Goal: Information Seeking & Learning: Find specific fact

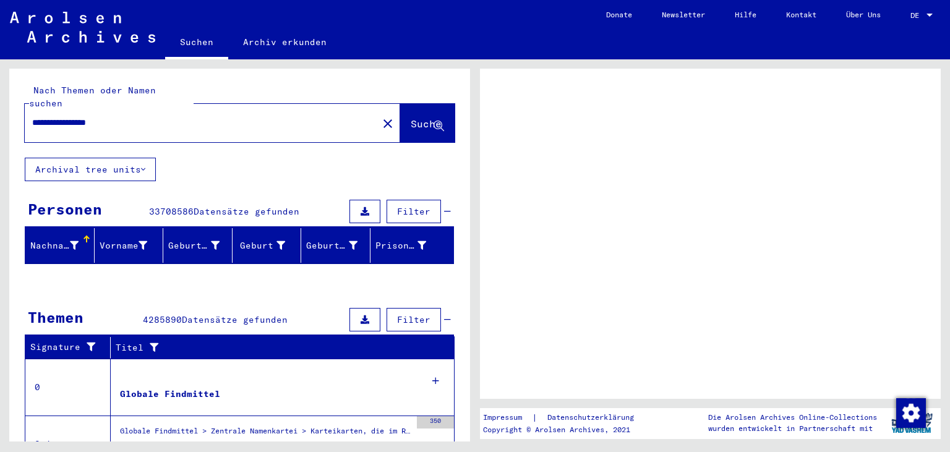
click at [163, 116] on input "**********" at bounding box center [201, 122] width 338 height 13
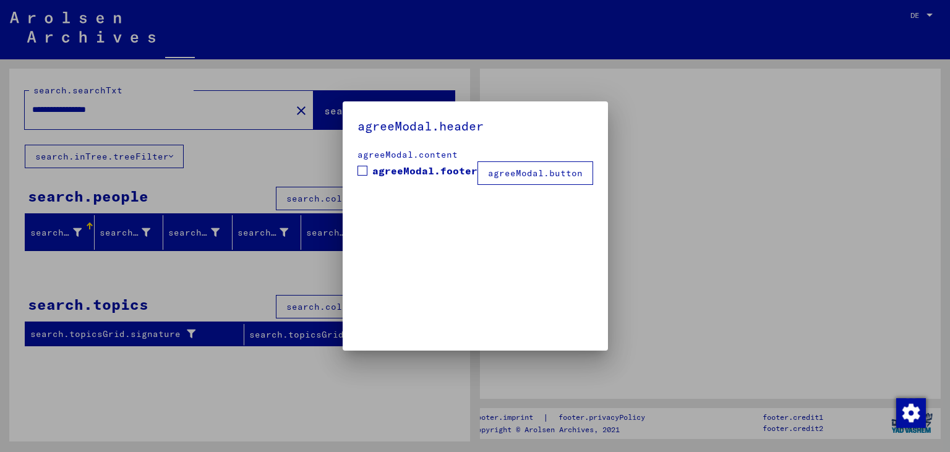
click at [679, 160] on div at bounding box center [475, 226] width 950 height 452
click at [450, 179] on mat-checkbox "agreeModal.footer" at bounding box center [418, 173] width 120 height 21
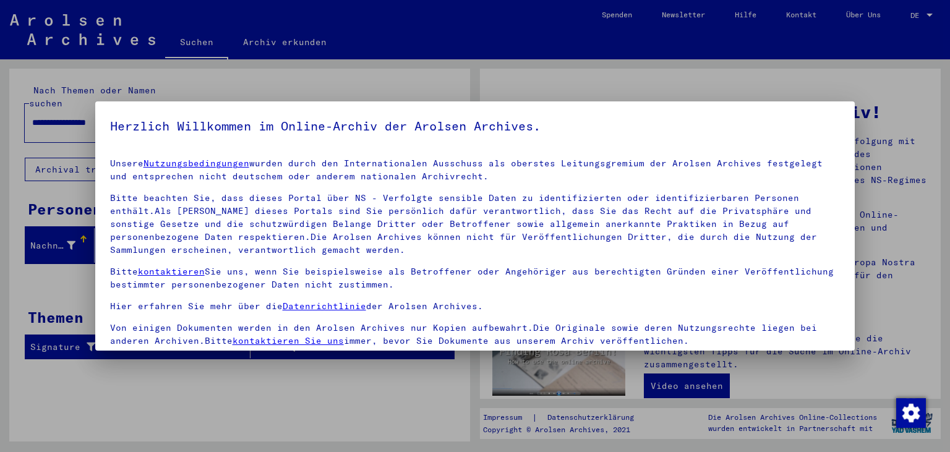
scroll to position [107, 0]
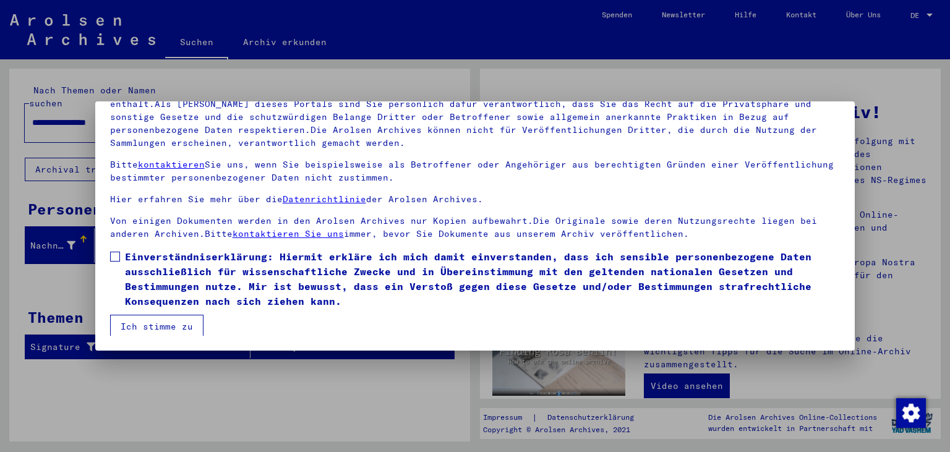
click at [150, 266] on span "Einverständniserklärung: Hiermit erkläre ich mich damit einverstanden, dass ich…" at bounding box center [483, 278] width 716 height 59
click at [149, 328] on button "Ich stimme zu" at bounding box center [156, 327] width 93 height 24
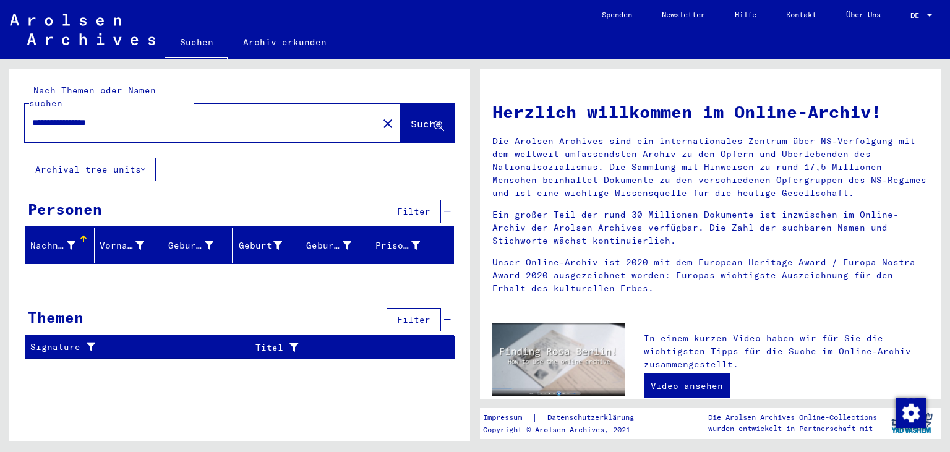
click at [145, 116] on input "**********" at bounding box center [197, 122] width 331 height 13
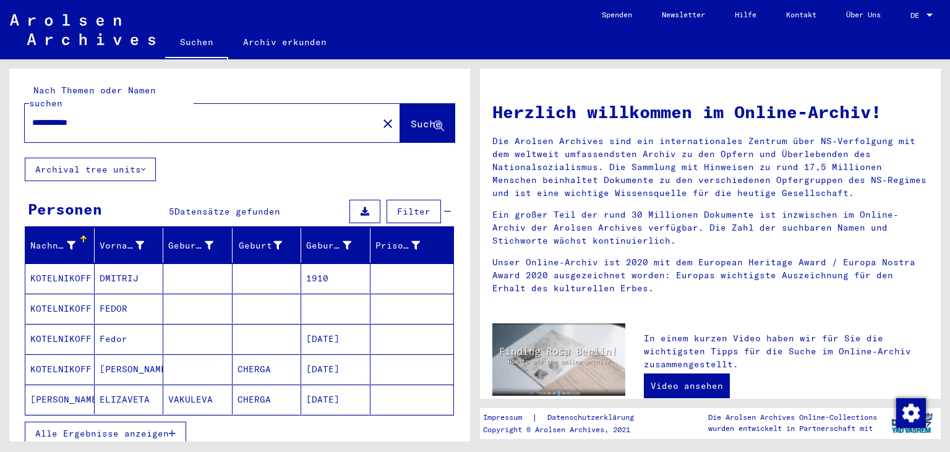
click at [125, 92] on mat-label "Nach Themen oder Namen suchen" at bounding box center [92, 97] width 127 height 24
click at [130, 116] on input "**********" at bounding box center [197, 122] width 331 height 13
type input "**********"
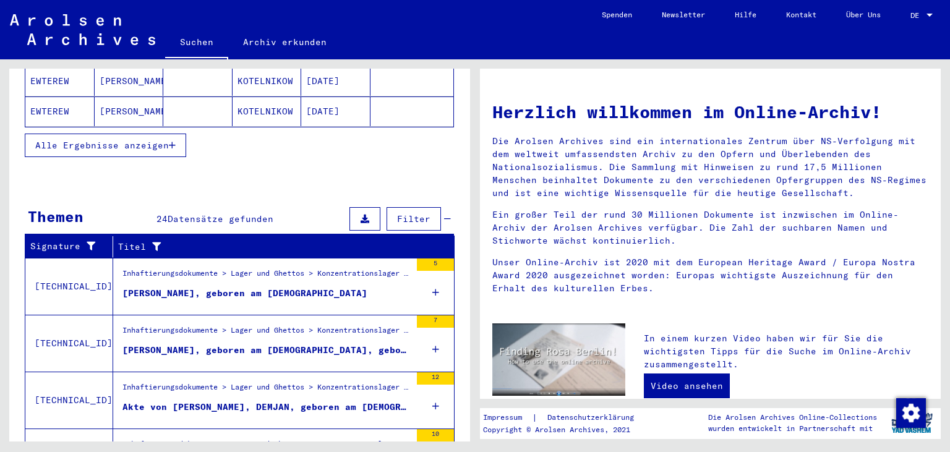
scroll to position [408, 0]
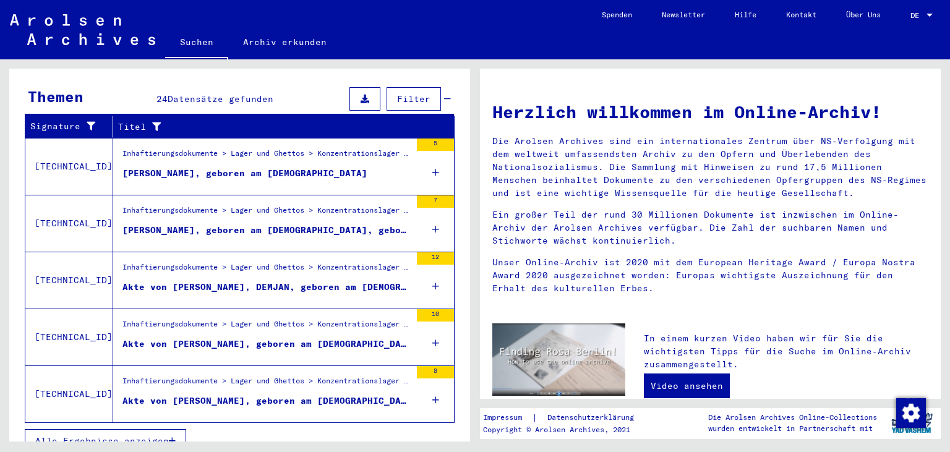
click at [152, 437] on div "Alle Ergebnisse anzeigen" at bounding box center [240, 441] width 430 height 36
click at [150, 435] on span "Alle Ergebnisse anzeigen" at bounding box center [102, 440] width 134 height 11
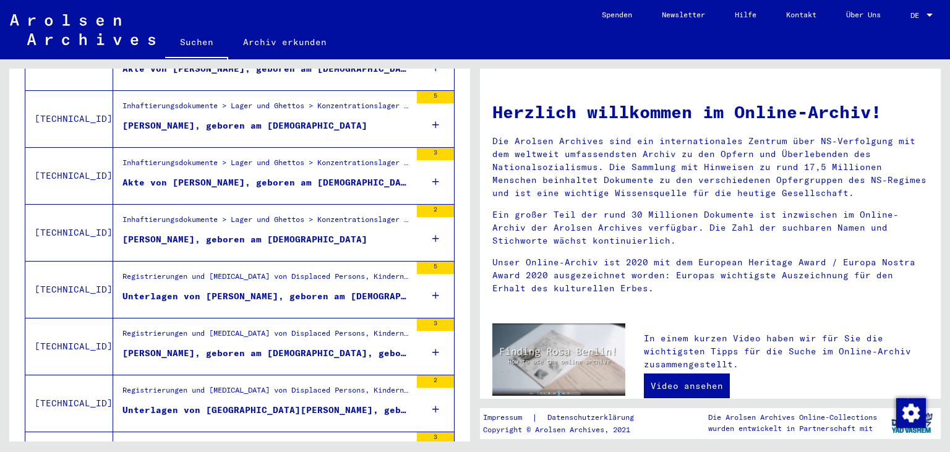
scroll to position [619, 0]
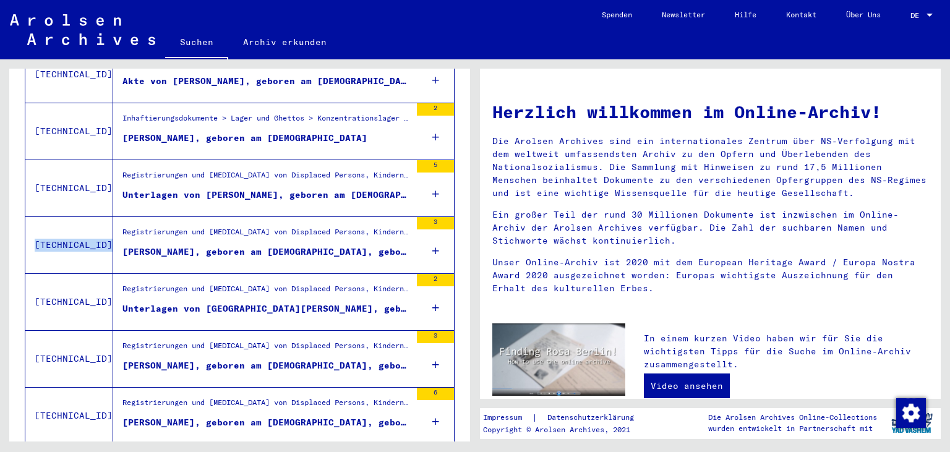
click at [273, 246] on div "[PERSON_NAME], geboren am [DEMOGRAPHIC_DATA], geboren in [GEOGRAPHIC_DATA]" at bounding box center [266, 252] width 288 height 13
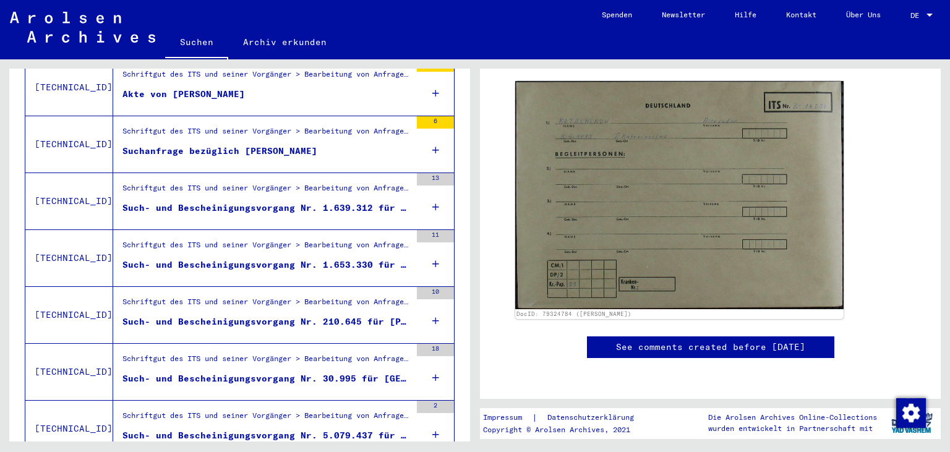
scroll to position [1071, 0]
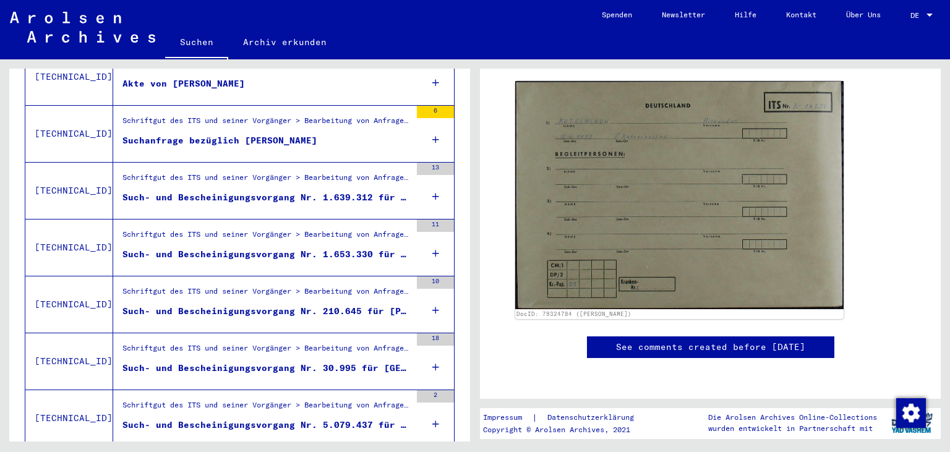
click at [434, 183] on icon at bounding box center [435, 196] width 7 height 43
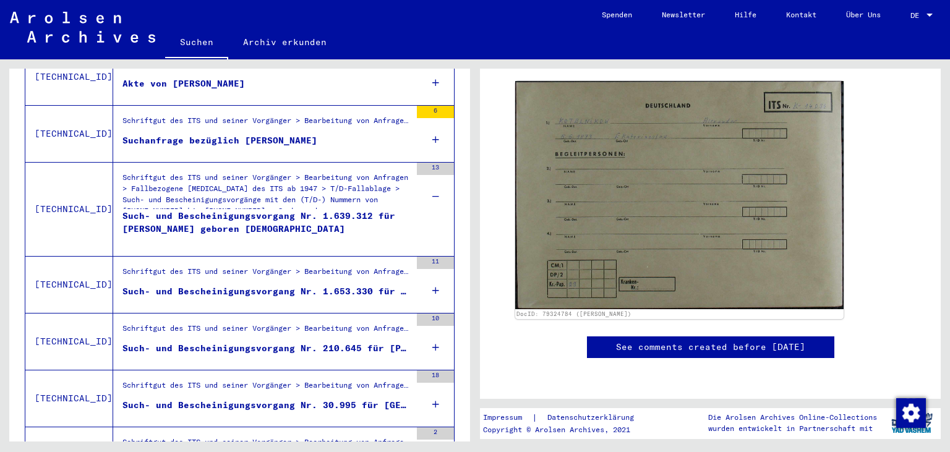
click at [434, 277] on icon at bounding box center [435, 290] width 7 height 43
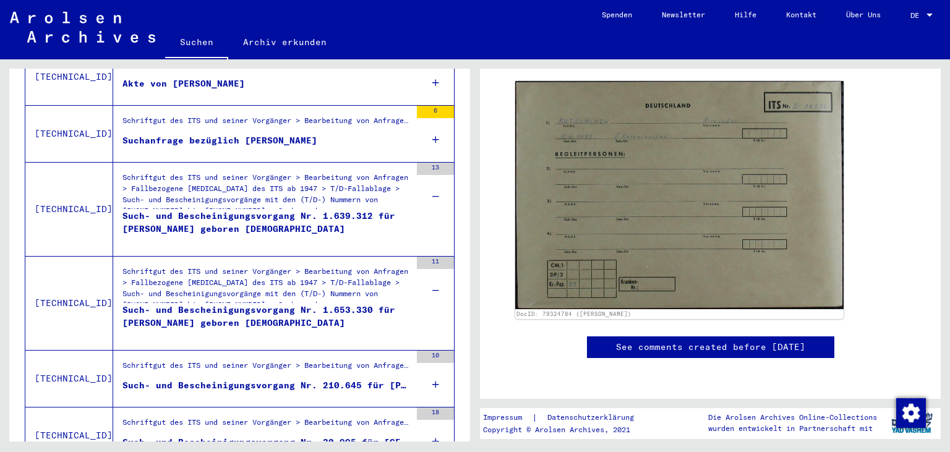
click at [430, 368] on div "10" at bounding box center [435, 379] width 37 height 56
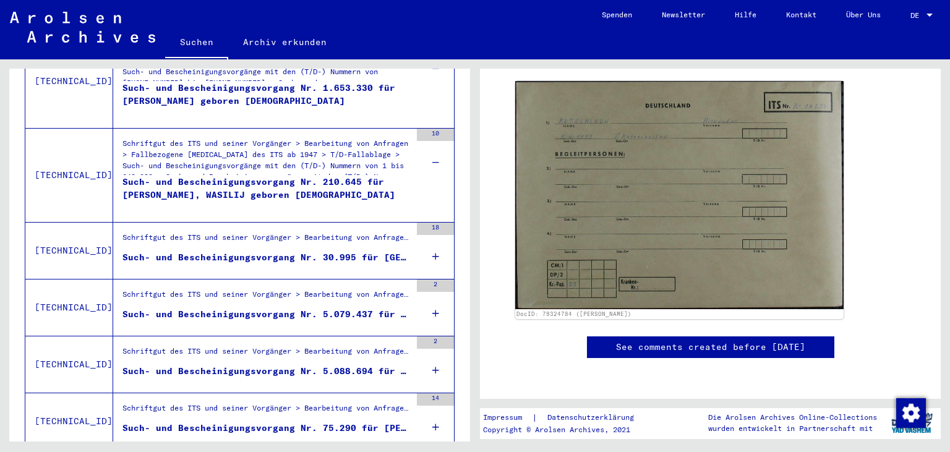
scroll to position [1310, 0]
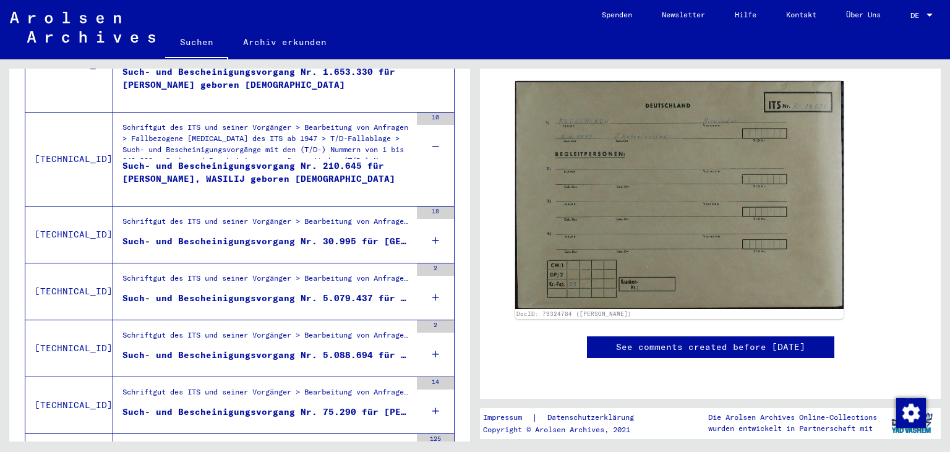
click at [434, 221] on icon at bounding box center [435, 240] width 7 height 43
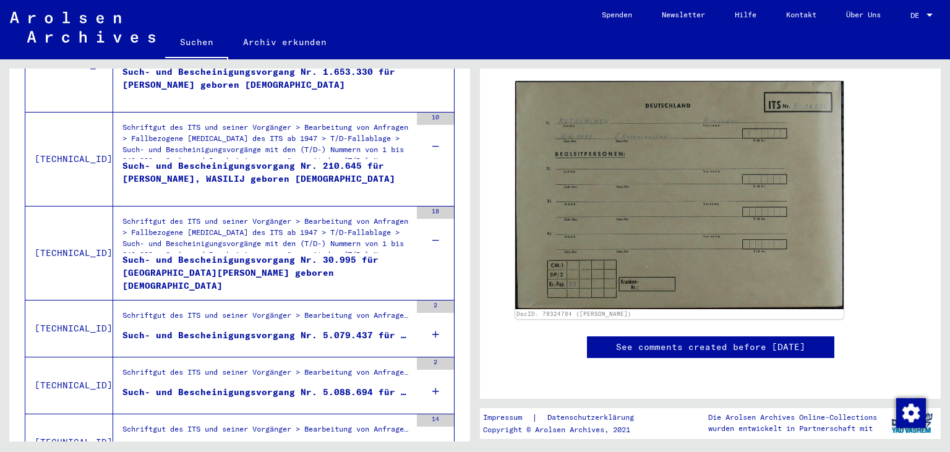
click at [432, 315] on div "2" at bounding box center [435, 329] width 37 height 56
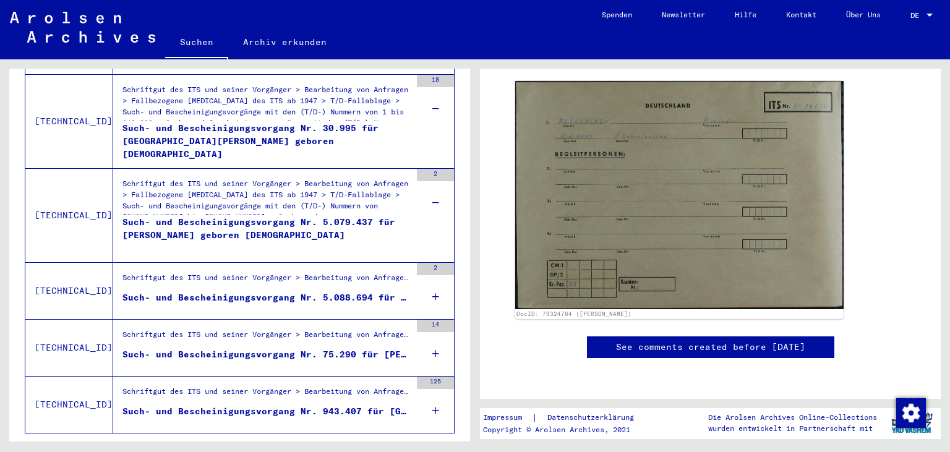
scroll to position [1485, 0]
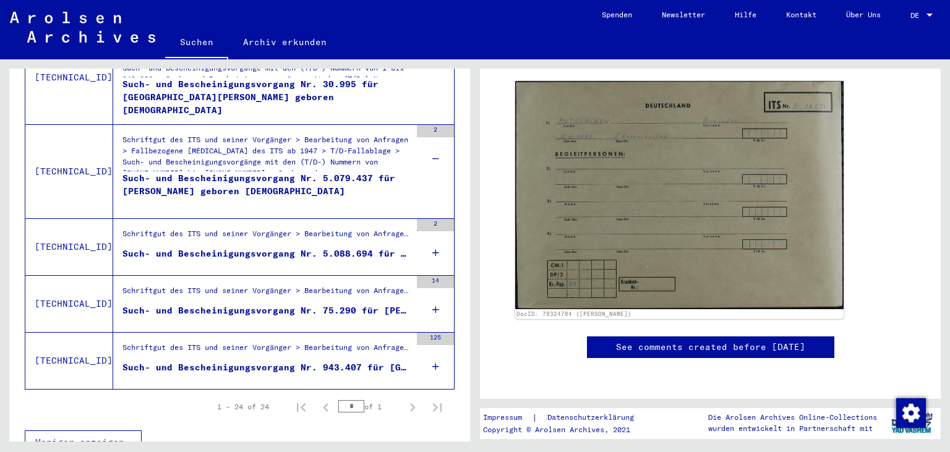
click at [435, 243] on icon at bounding box center [435, 252] width 7 height 43
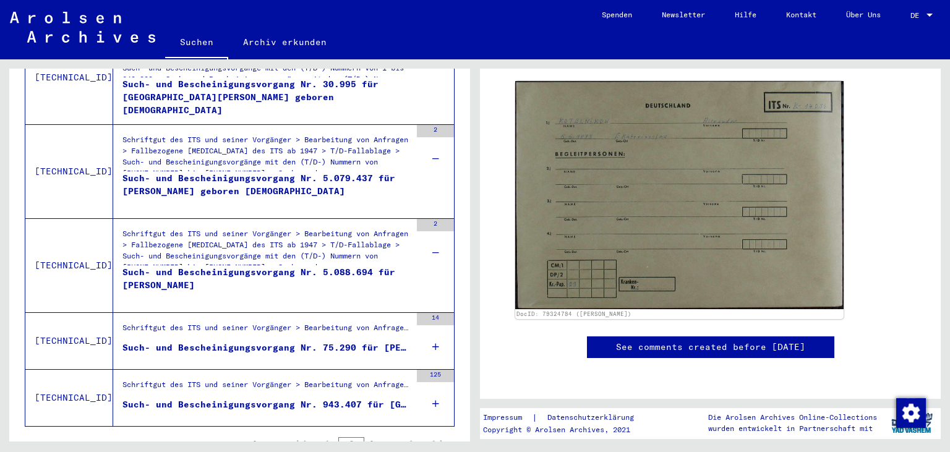
click at [434, 329] on icon at bounding box center [435, 346] width 7 height 43
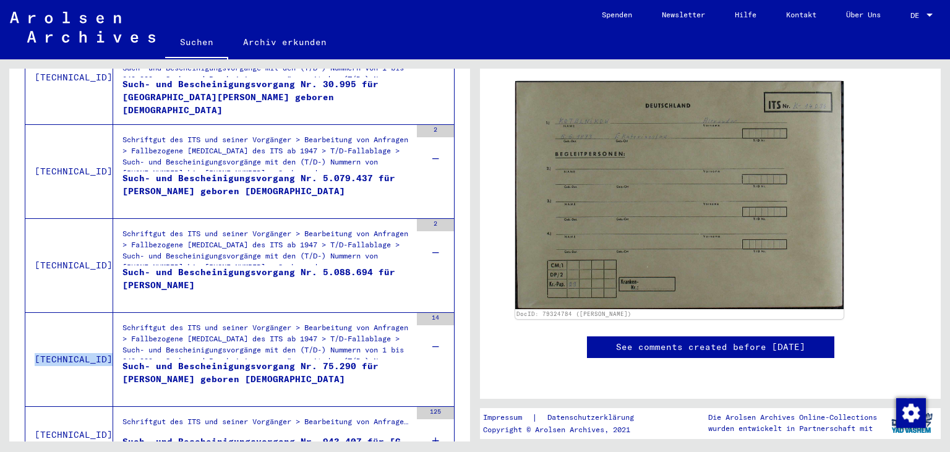
click at [219, 360] on div "Such- und Bescheinigungsvorgang Nr. 75.290 für [PERSON_NAME] geboren [DEMOGRAPH…" at bounding box center [266, 378] width 288 height 37
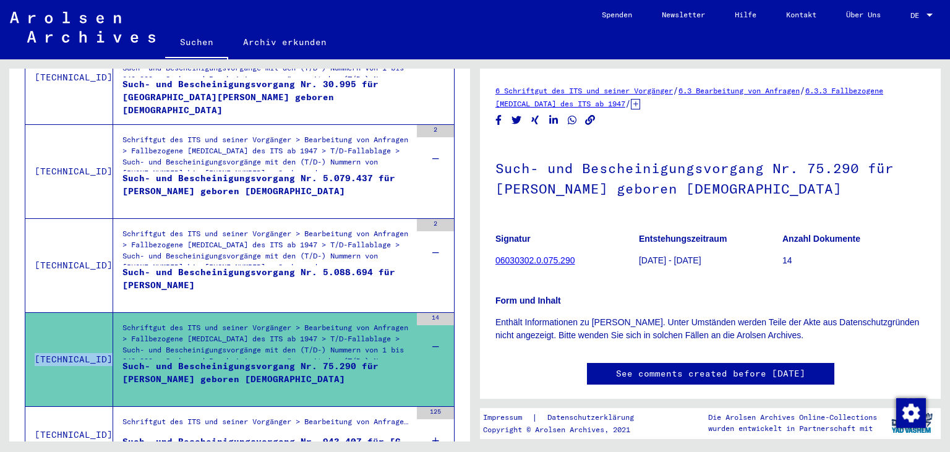
click at [532, 260] on link "06030302.0.075.290" at bounding box center [534, 260] width 79 height 10
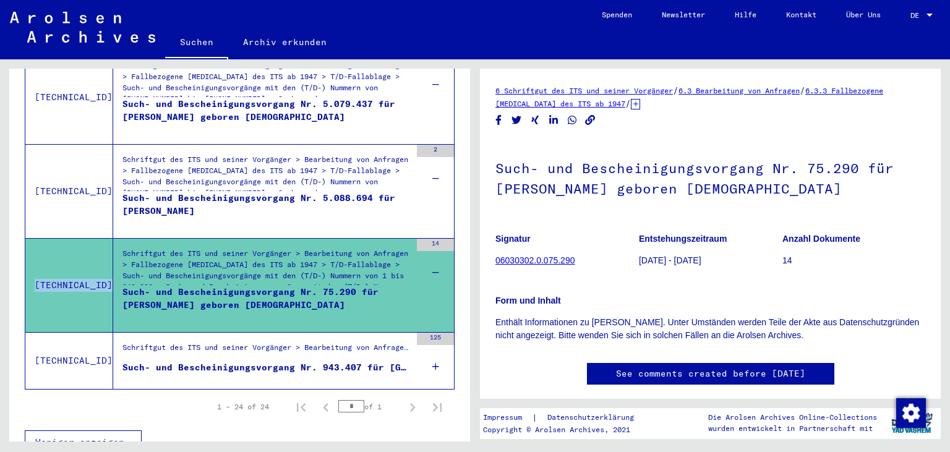
click at [439, 348] on icon at bounding box center [435, 366] width 7 height 43
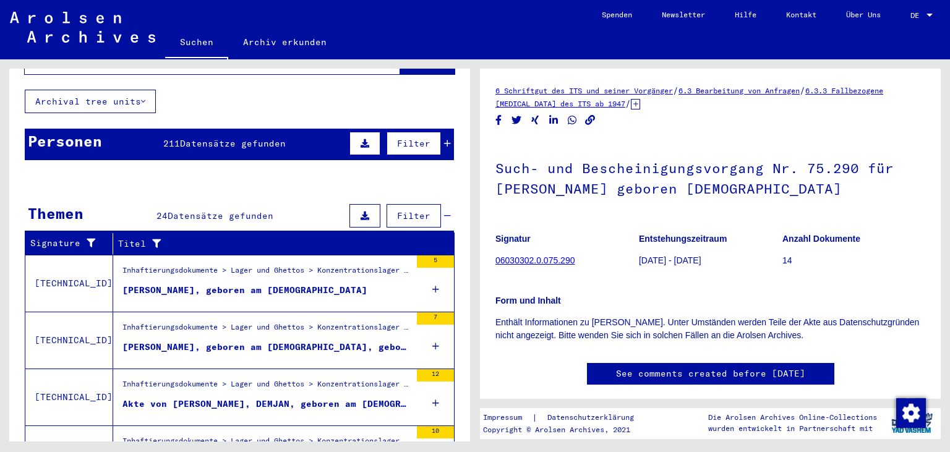
scroll to position [0, 0]
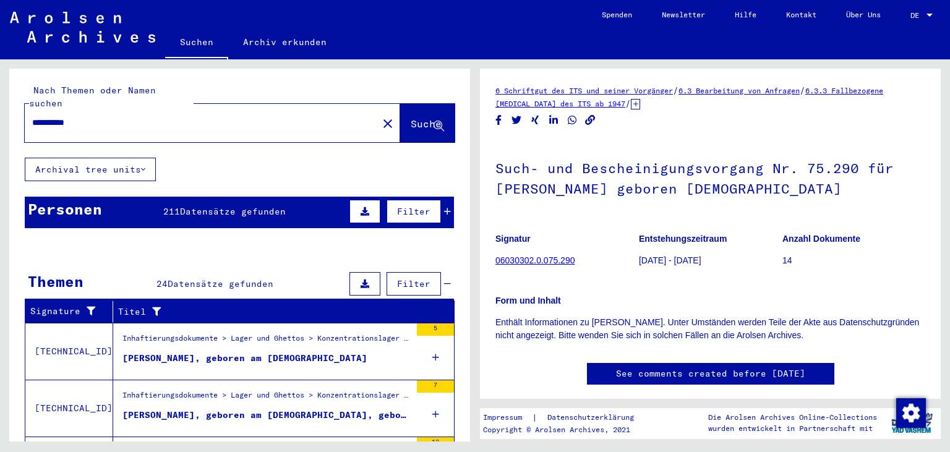
click at [283, 206] on span "Datensätze gefunden" at bounding box center [233, 211] width 106 height 11
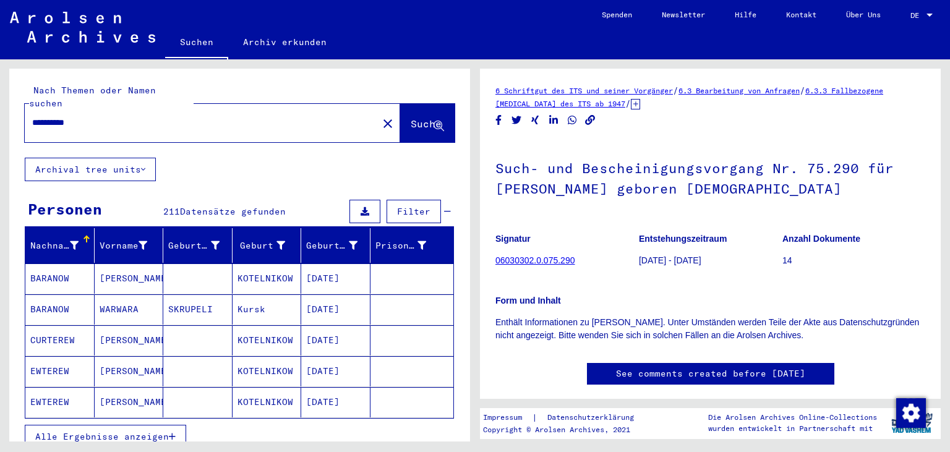
click at [153, 425] on button "Alle Ergebnisse anzeigen" at bounding box center [105, 437] width 161 height 24
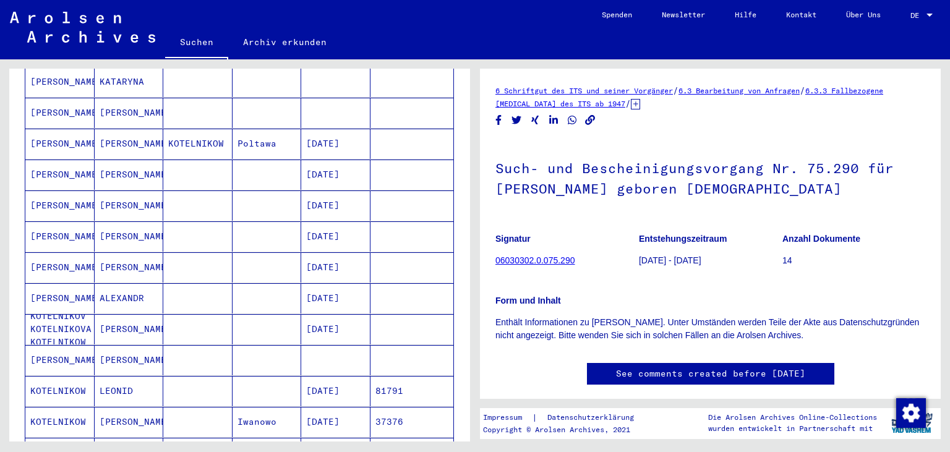
scroll to position [371, 0]
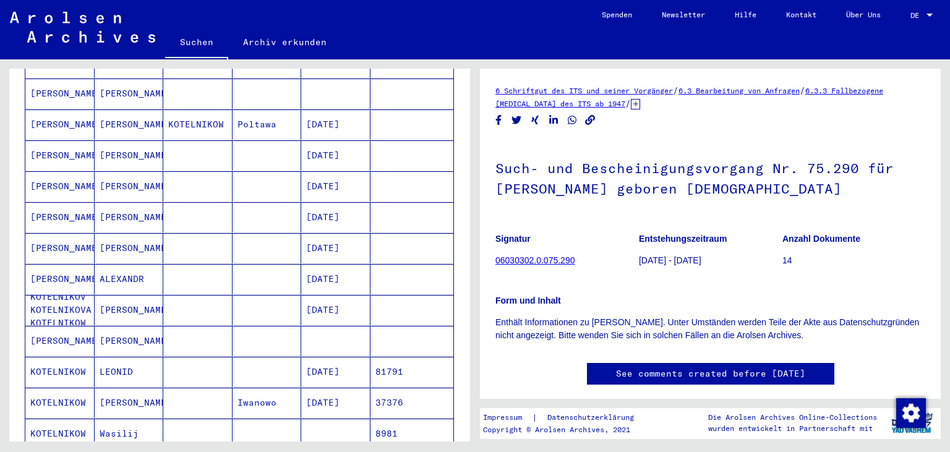
click at [56, 295] on mat-cell "KOTELNIKOV KOTELNIKOVA KOTELNIKOW" at bounding box center [59, 310] width 69 height 30
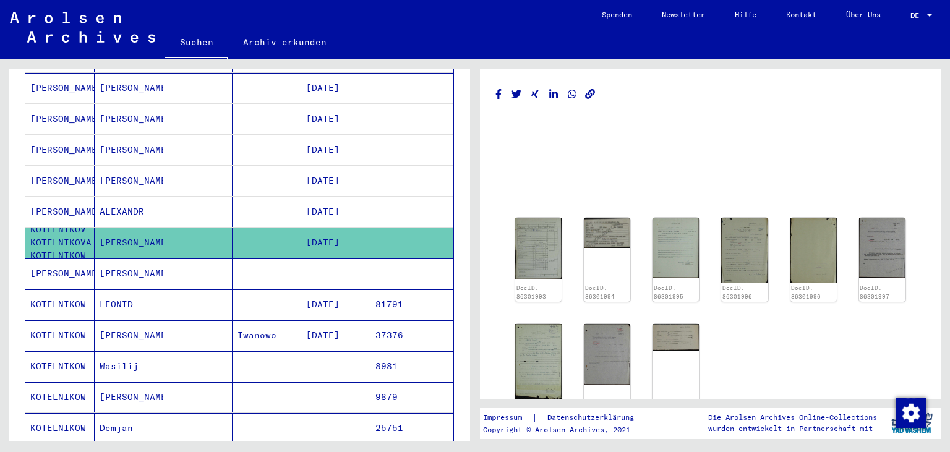
scroll to position [465, 0]
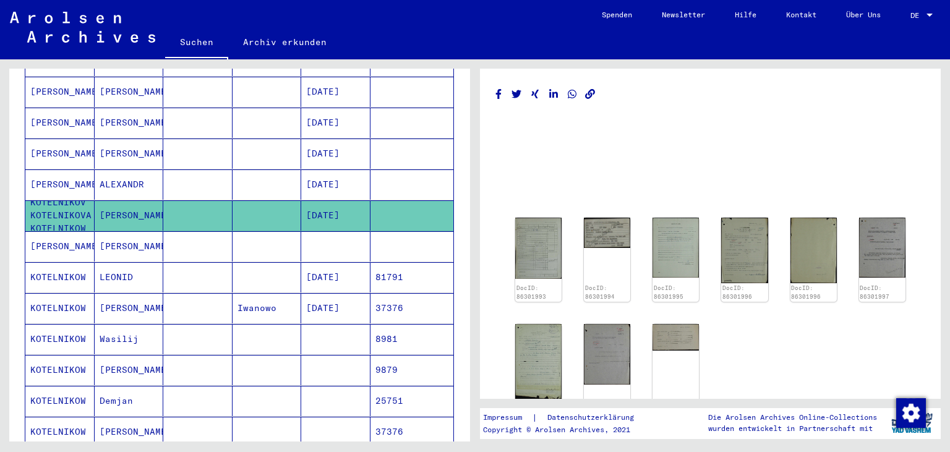
click at [147, 169] on mat-cell "ALEXANDR" at bounding box center [129, 184] width 69 height 30
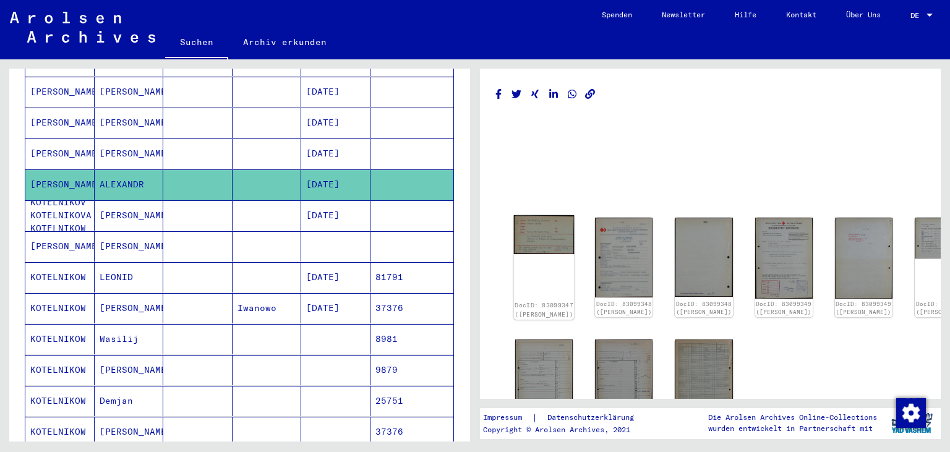
click at [546, 227] on img at bounding box center [544, 234] width 61 height 39
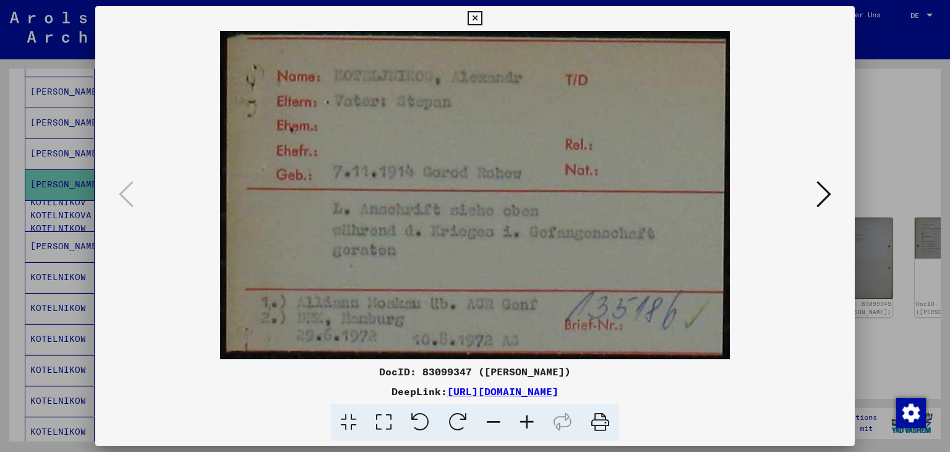
click at [821, 213] on button at bounding box center [824, 195] width 22 height 35
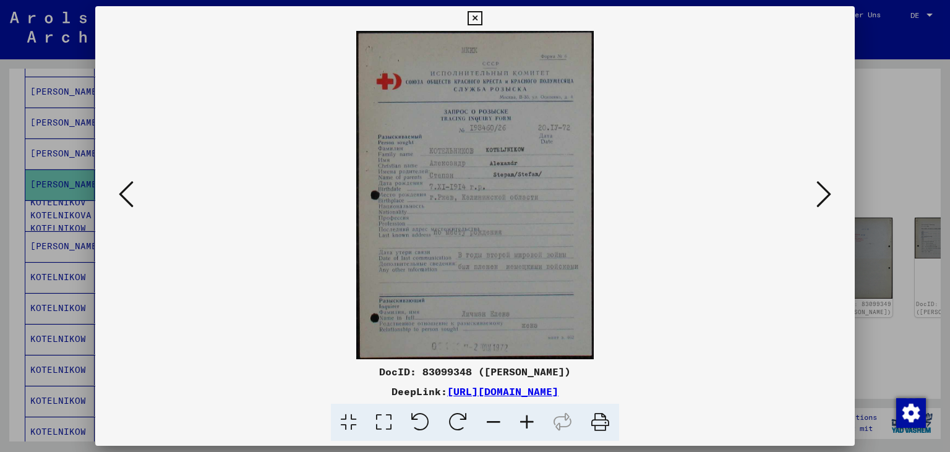
click at [893, 150] on div at bounding box center [475, 226] width 950 height 452
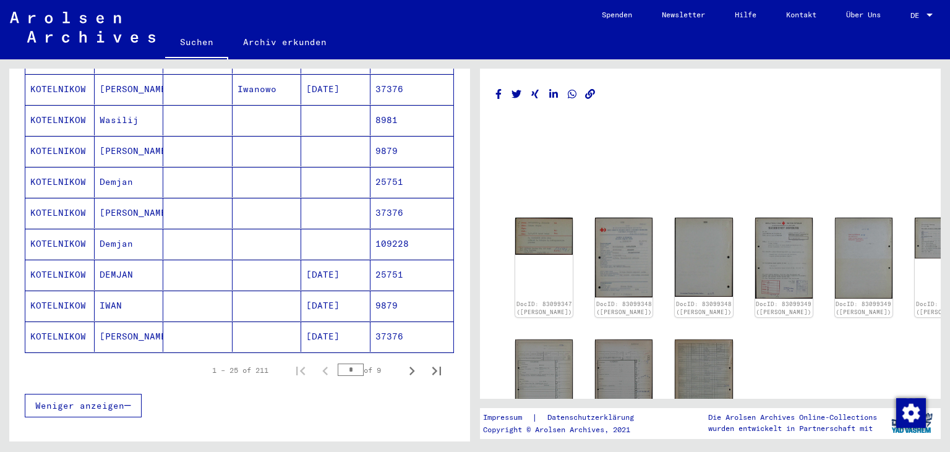
scroll to position [688, 0]
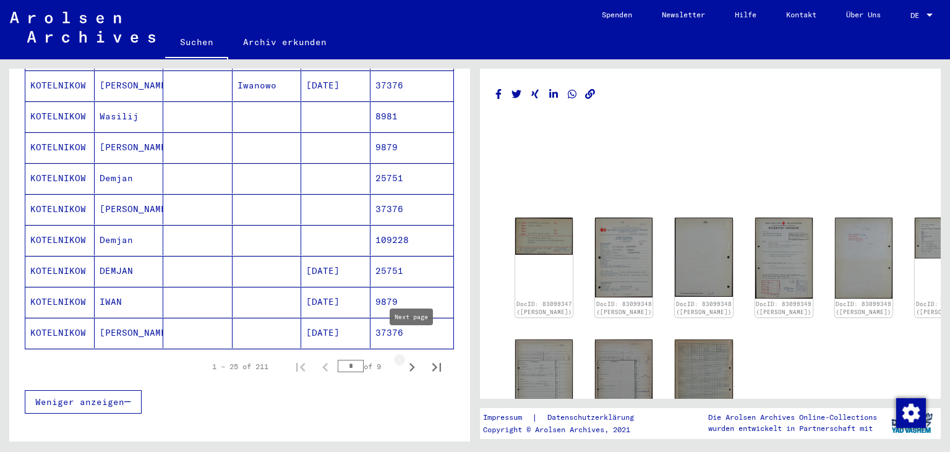
click at [414, 363] on icon "Next page" at bounding box center [413, 367] width 6 height 9
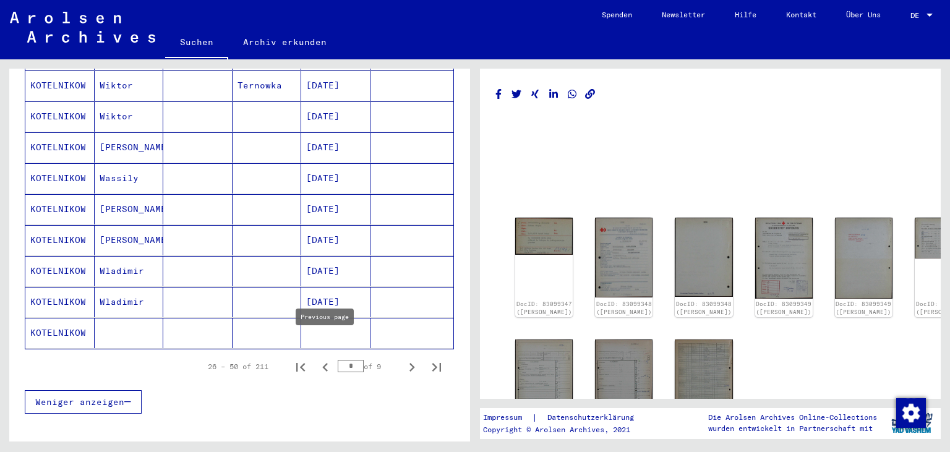
click at [325, 363] on icon "Previous page" at bounding box center [325, 367] width 6 height 9
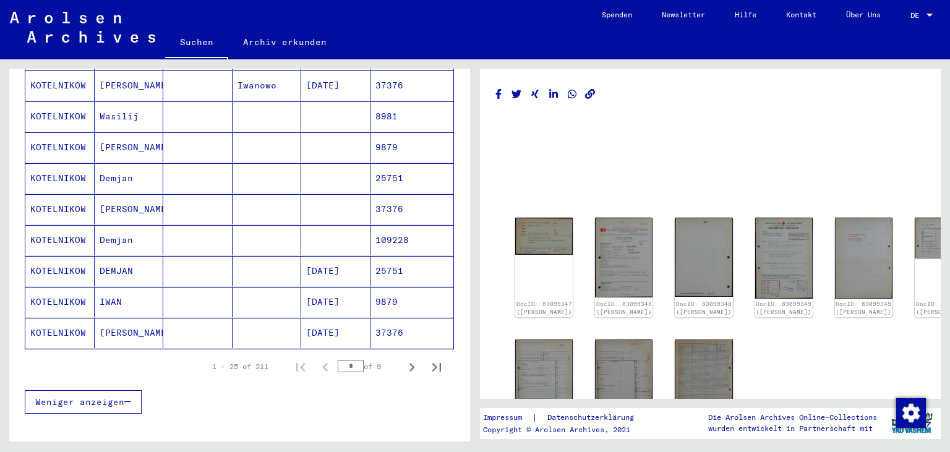
drag, startPoint x: 87, startPoint y: 384, endPoint x: 323, endPoint y: 382, distance: 236.3
click at [323, 384] on div "Weniger anzeigen" at bounding box center [239, 402] width 429 height 36
click at [411, 359] on icon "Next page" at bounding box center [411, 367] width 17 height 17
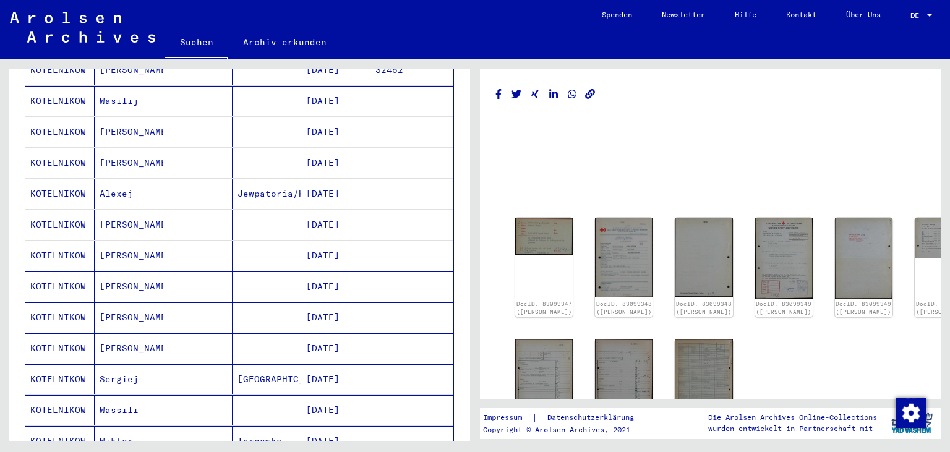
scroll to position [294, 0]
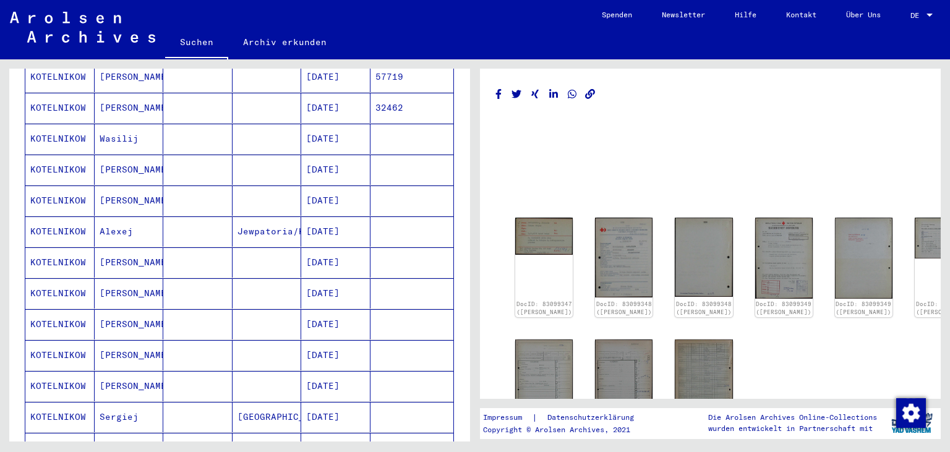
click at [127, 155] on mat-cell "[PERSON_NAME]" at bounding box center [129, 170] width 69 height 30
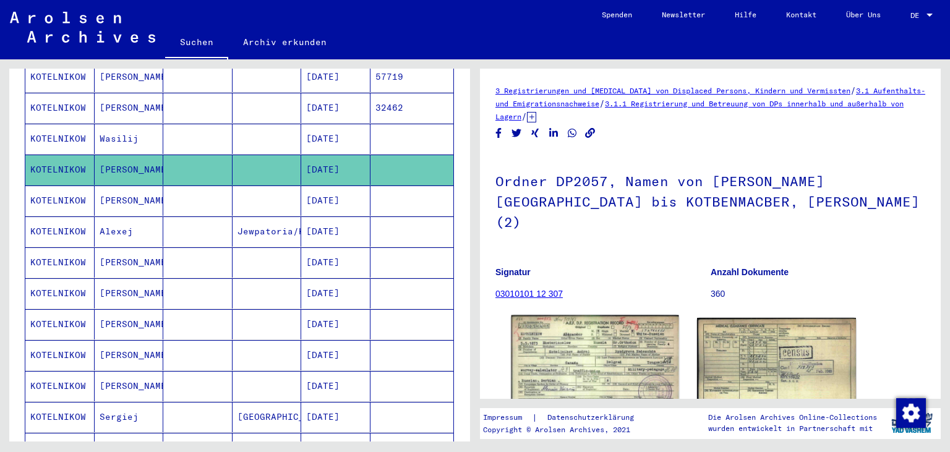
click at [558, 328] on img at bounding box center [595, 367] width 167 height 105
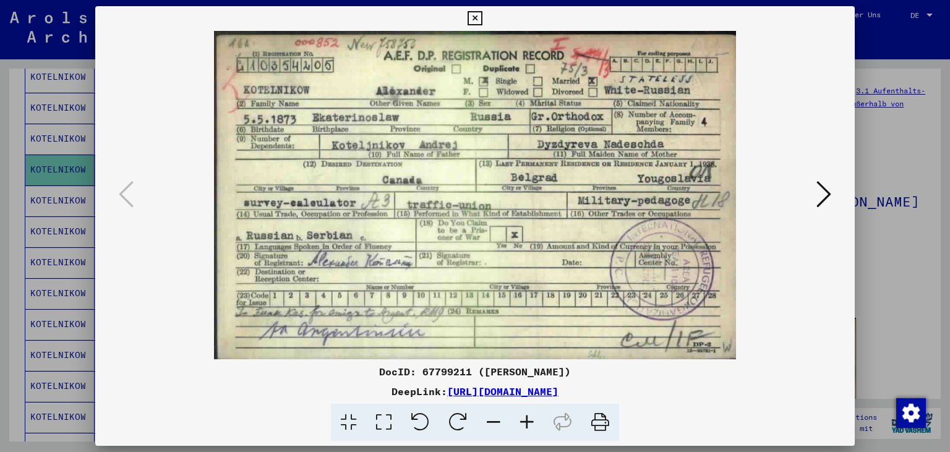
click at [830, 197] on icon at bounding box center [824, 194] width 15 height 30
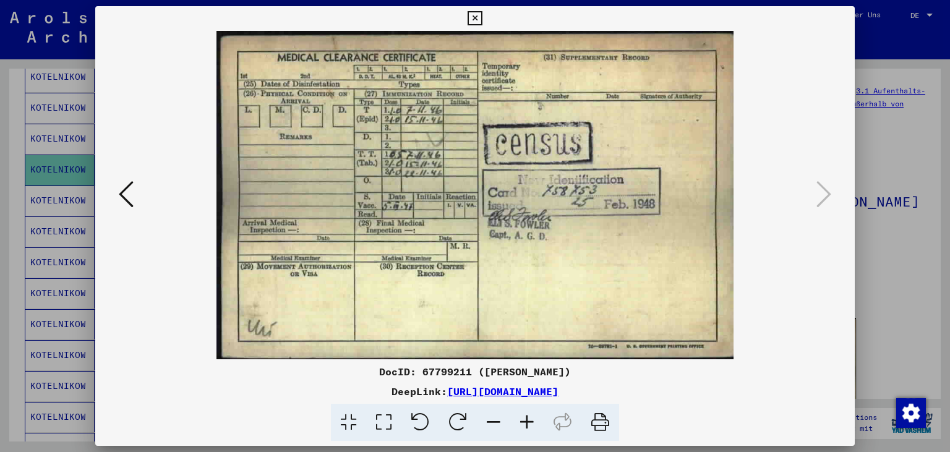
click at [140, 191] on img at bounding box center [475, 195] width 676 height 328
click at [115, 194] on button at bounding box center [126, 195] width 22 height 35
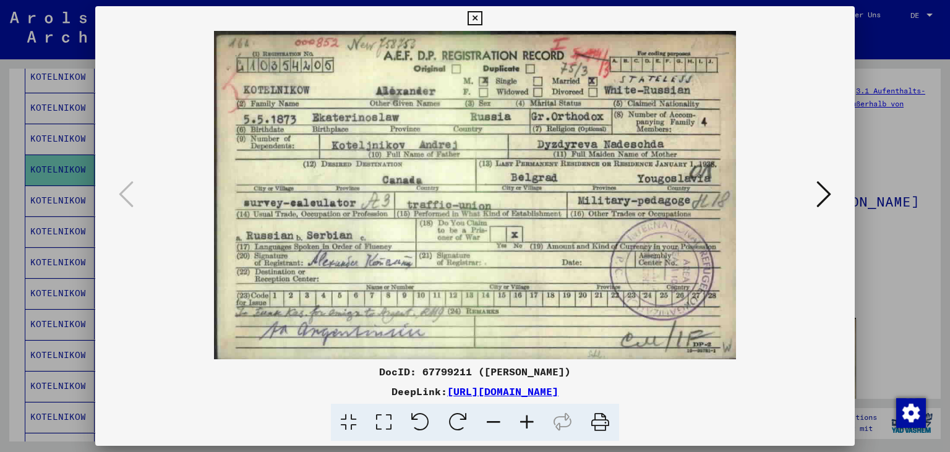
click at [823, 192] on icon at bounding box center [824, 194] width 15 height 30
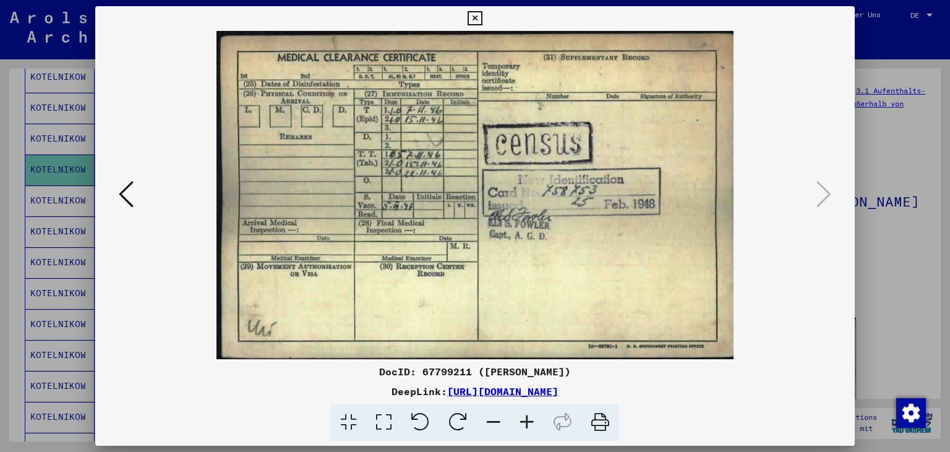
click at [0, 195] on div at bounding box center [475, 226] width 950 height 452
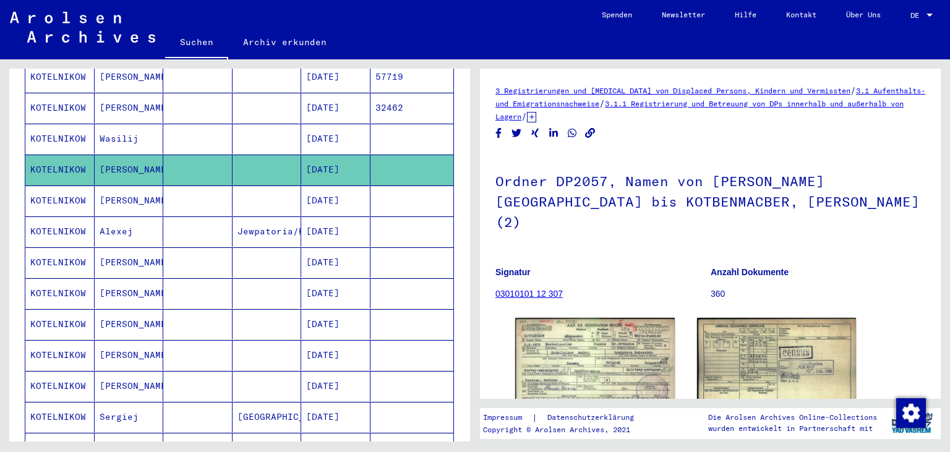
click at [125, 217] on mat-cell "Alexej" at bounding box center [129, 232] width 69 height 30
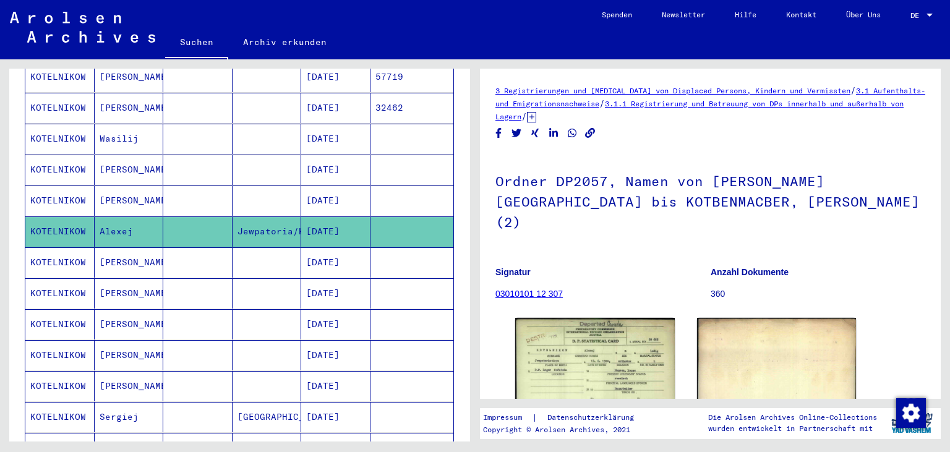
click at [139, 186] on mat-cell "[PERSON_NAME]" at bounding box center [129, 201] width 69 height 30
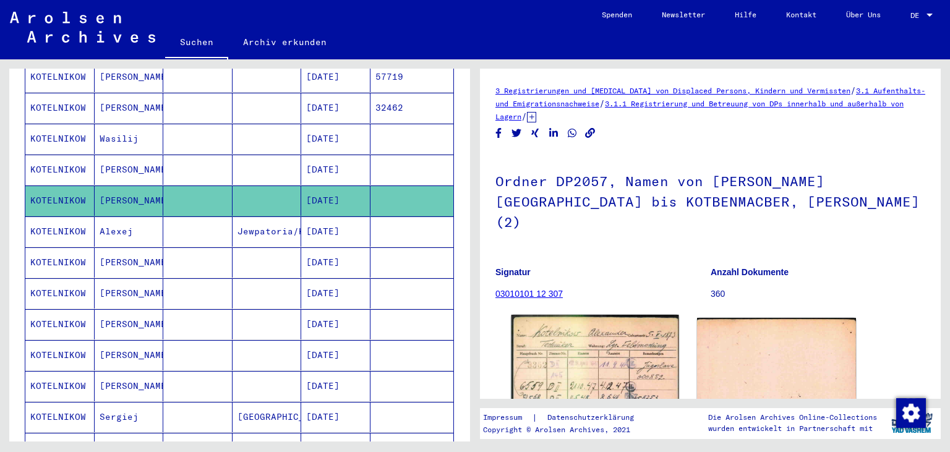
click at [567, 346] on img at bounding box center [595, 374] width 167 height 119
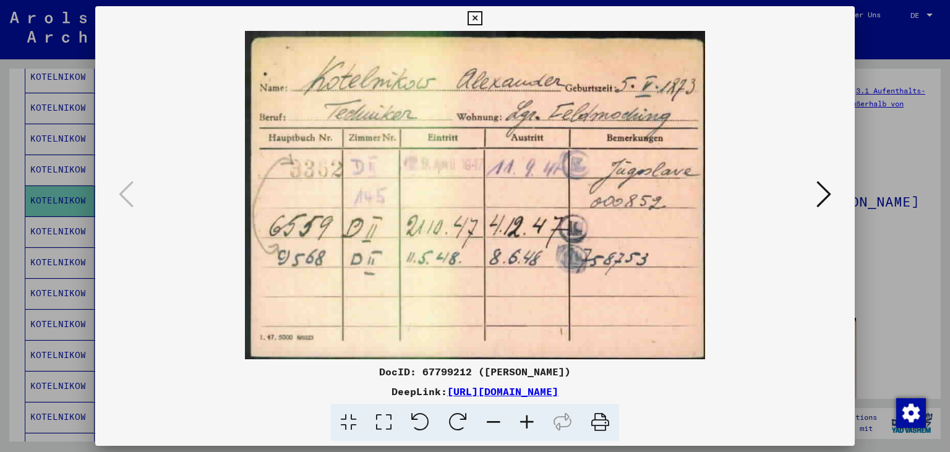
click at [821, 194] on icon at bounding box center [824, 194] width 15 height 30
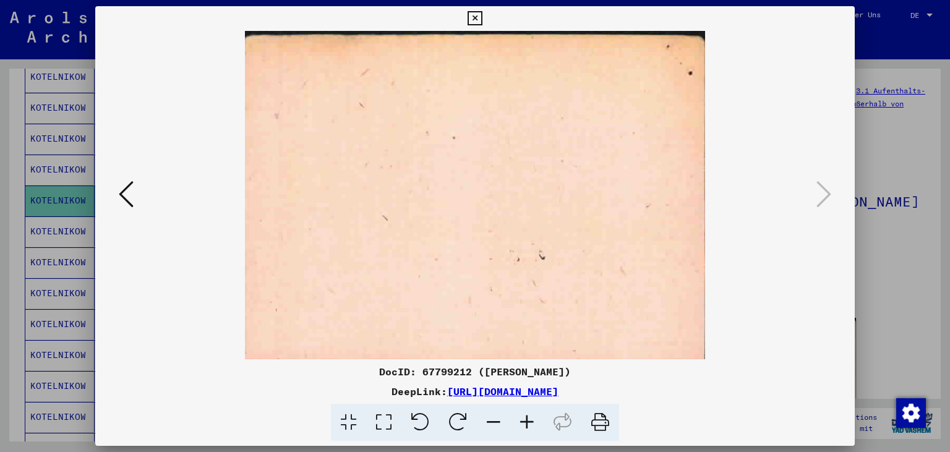
click at [119, 194] on icon at bounding box center [126, 194] width 15 height 30
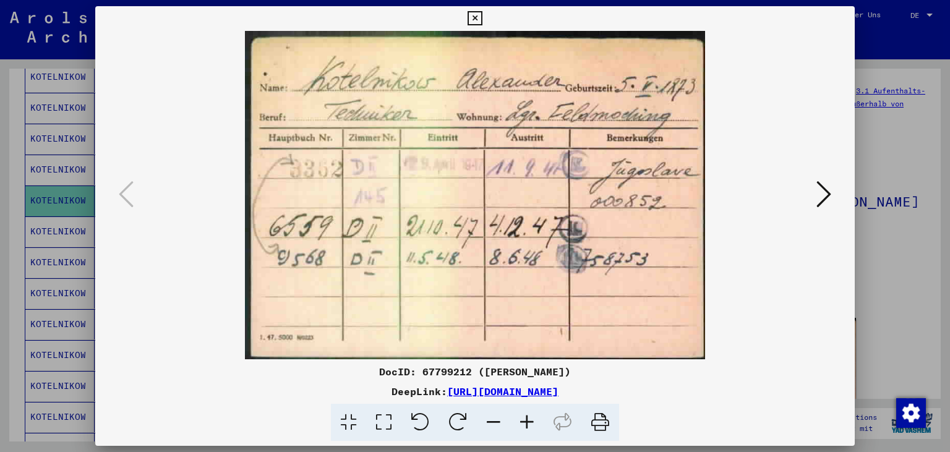
click at [0, 212] on div at bounding box center [475, 226] width 950 height 452
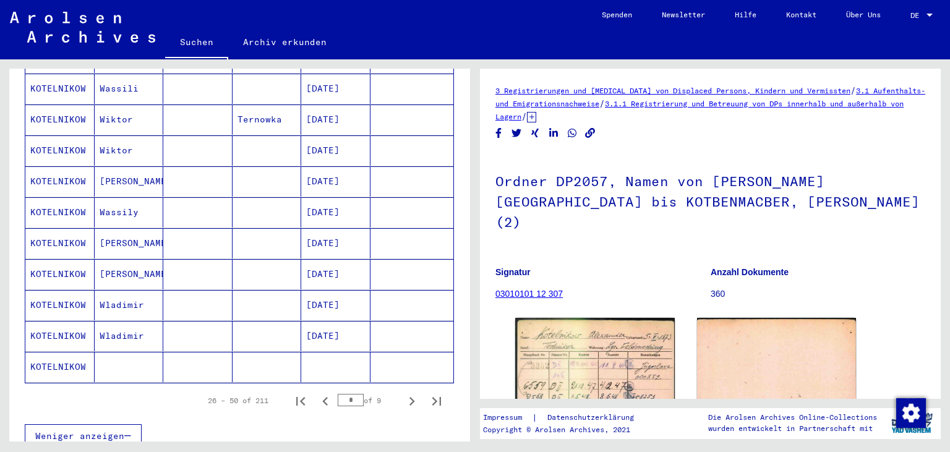
scroll to position [661, 0]
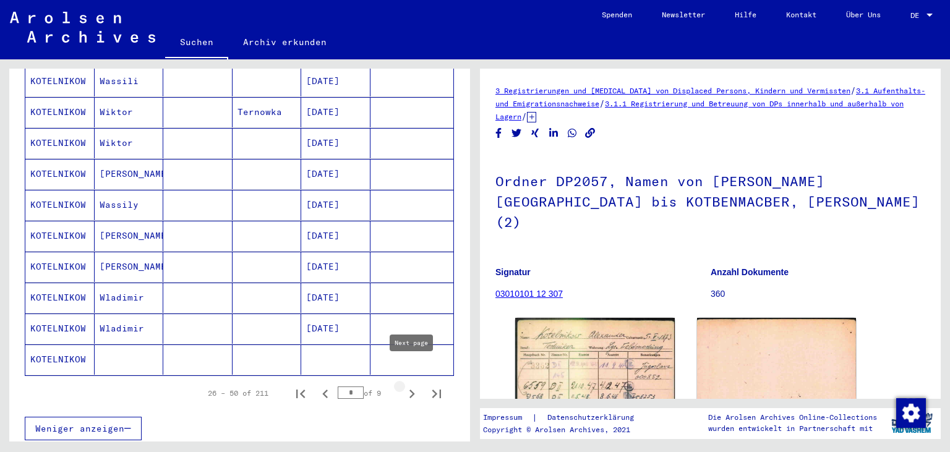
click at [411, 385] on icon "Next page" at bounding box center [411, 393] width 17 height 17
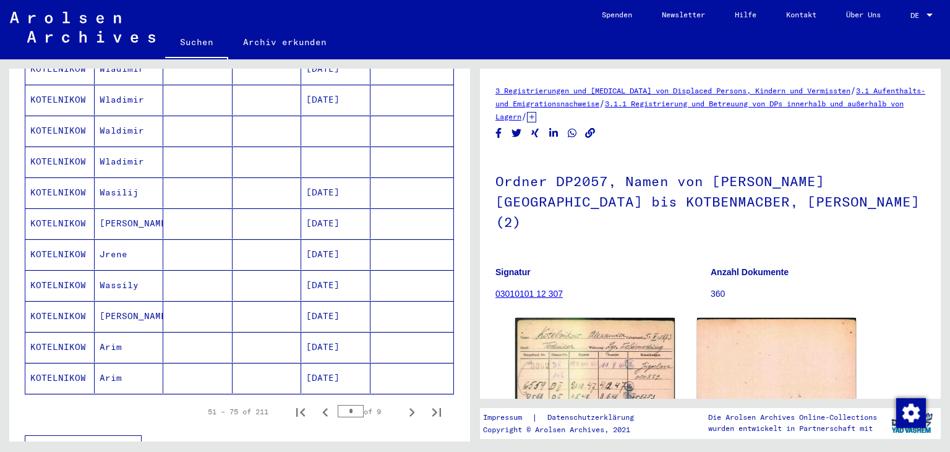
scroll to position [669, 0]
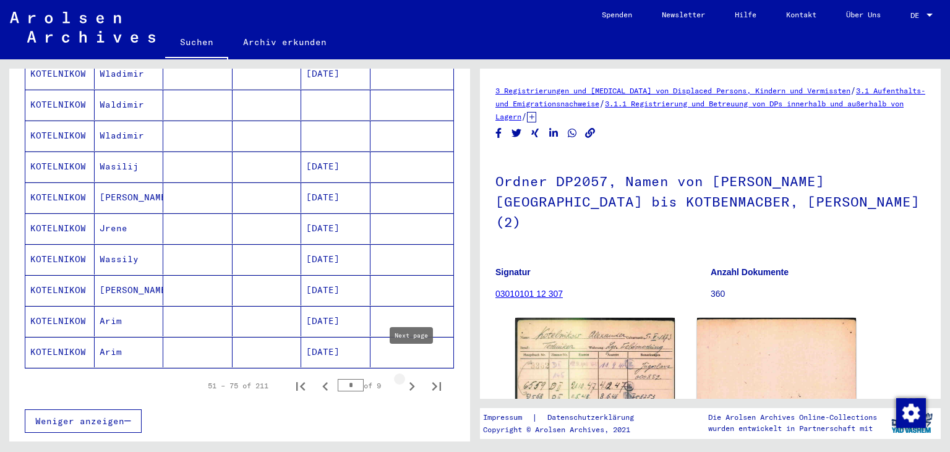
click at [414, 378] on icon "Next page" at bounding box center [411, 386] width 17 height 17
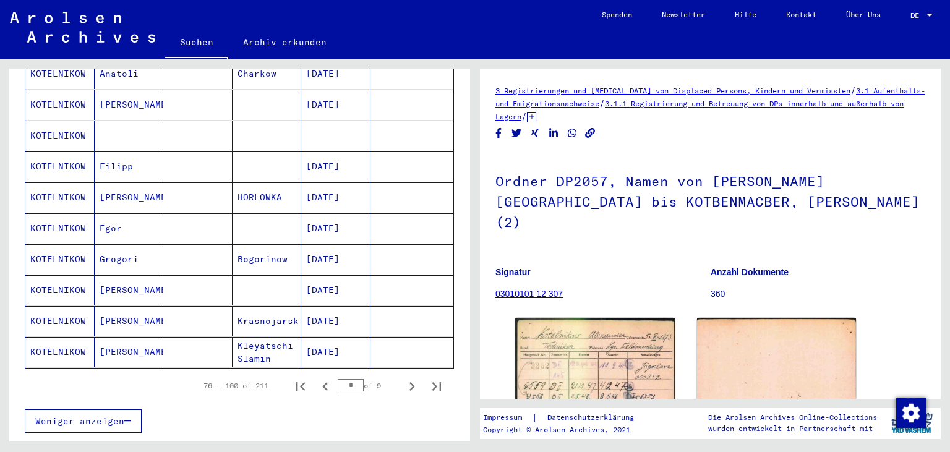
click at [323, 337] on mat-cell "[DATE]" at bounding box center [335, 352] width 69 height 30
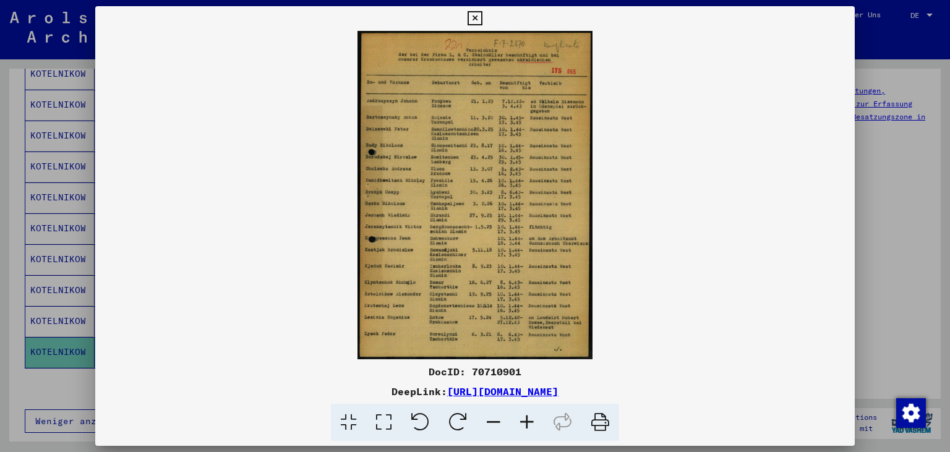
click at [469, 109] on img at bounding box center [475, 195] width 760 height 328
click at [452, 186] on img at bounding box center [475, 195] width 760 height 328
click at [482, 23] on icon at bounding box center [475, 18] width 14 height 15
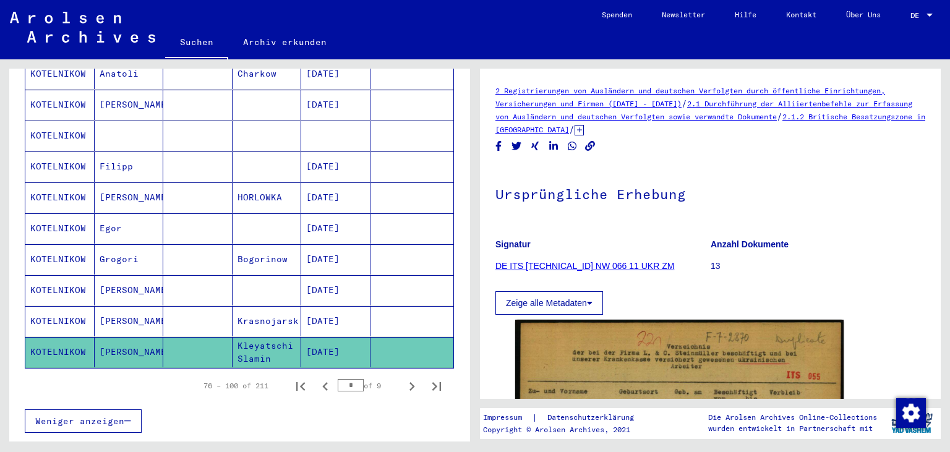
click at [204, 182] on mat-cell at bounding box center [197, 197] width 69 height 30
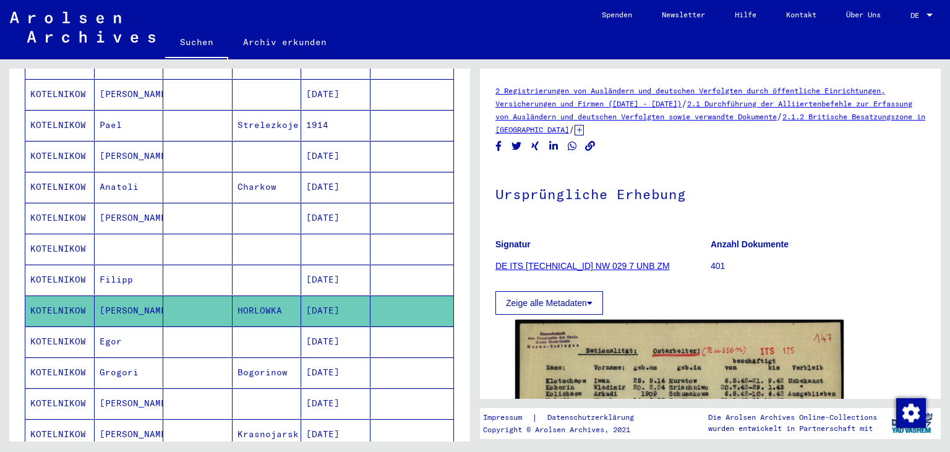
scroll to position [555, 0]
click at [246, 234] on mat-cell at bounding box center [267, 249] width 69 height 30
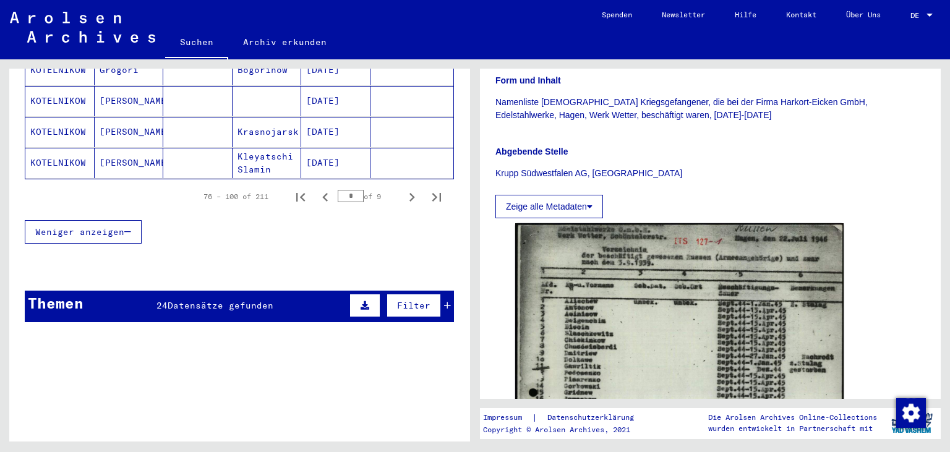
scroll to position [767, 0]
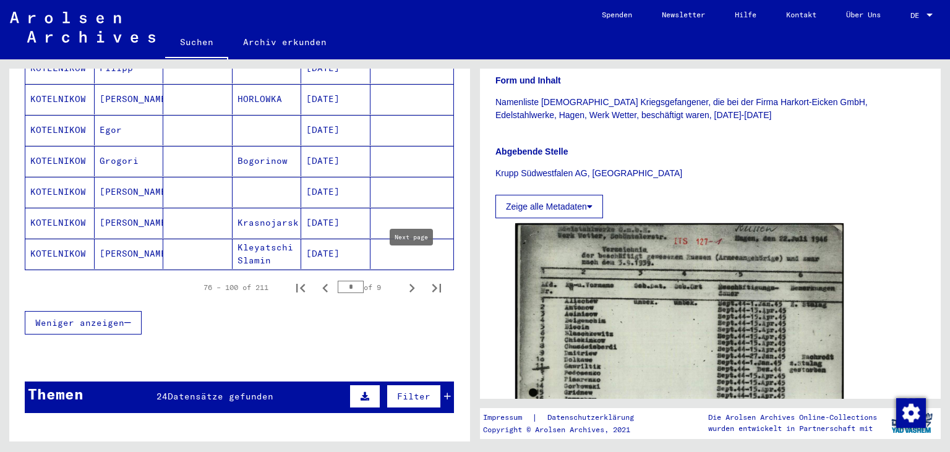
click at [413, 284] on icon "Next page" at bounding box center [413, 288] width 6 height 9
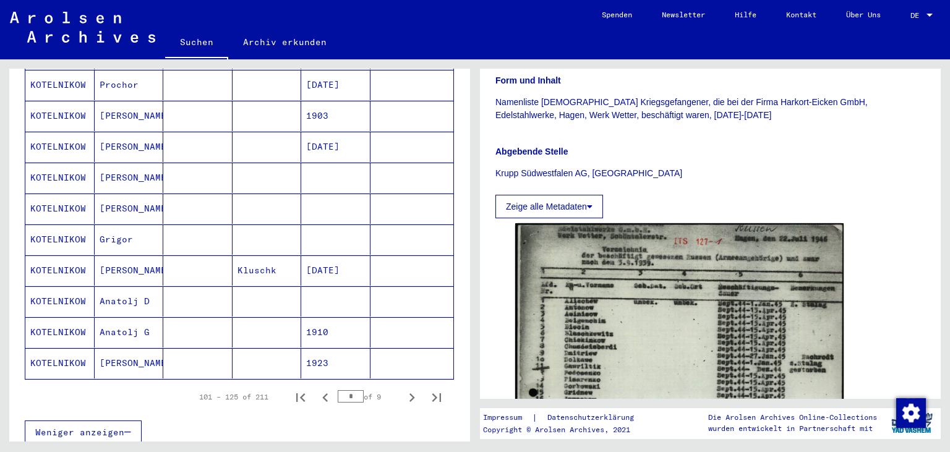
scroll to position [661, 0]
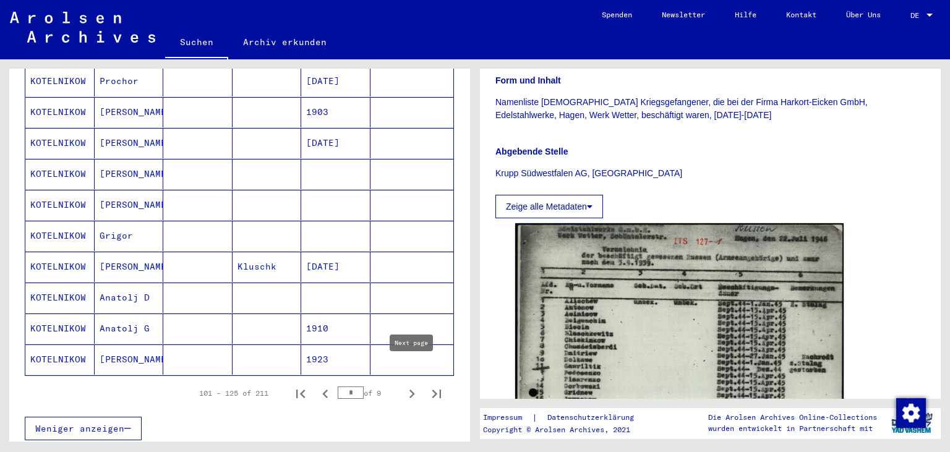
click at [413, 390] on icon "Next page" at bounding box center [413, 394] width 6 height 9
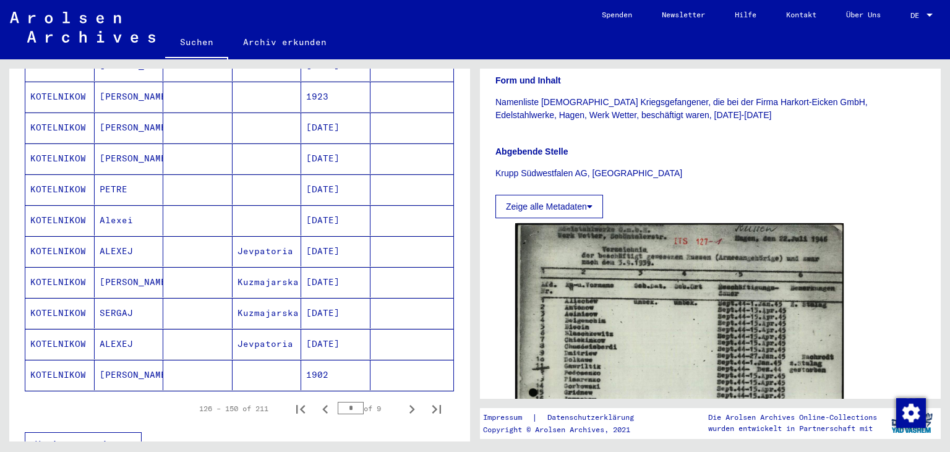
scroll to position [737, 0]
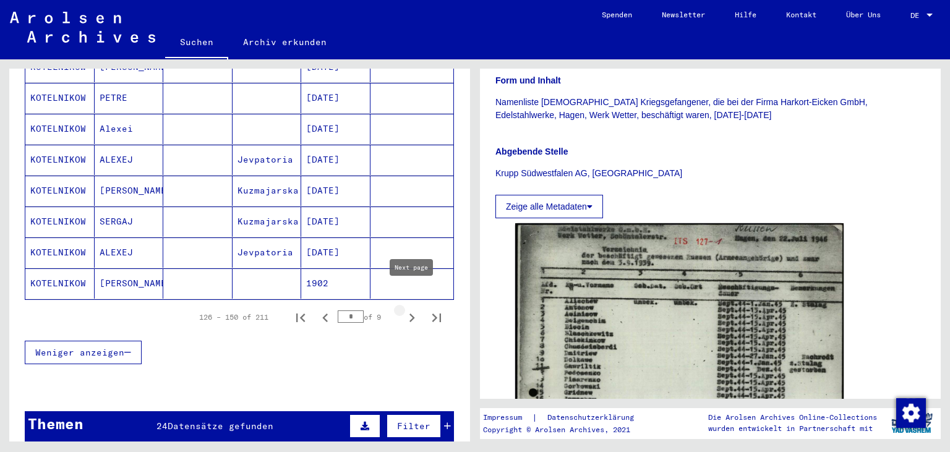
click at [414, 309] on icon "Next page" at bounding box center [411, 317] width 17 height 17
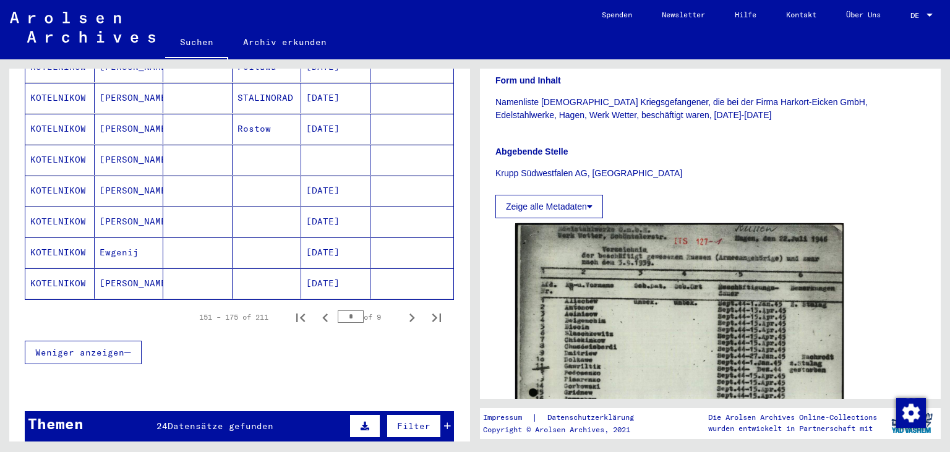
click at [319, 209] on mat-cell "[DATE]" at bounding box center [335, 222] width 69 height 30
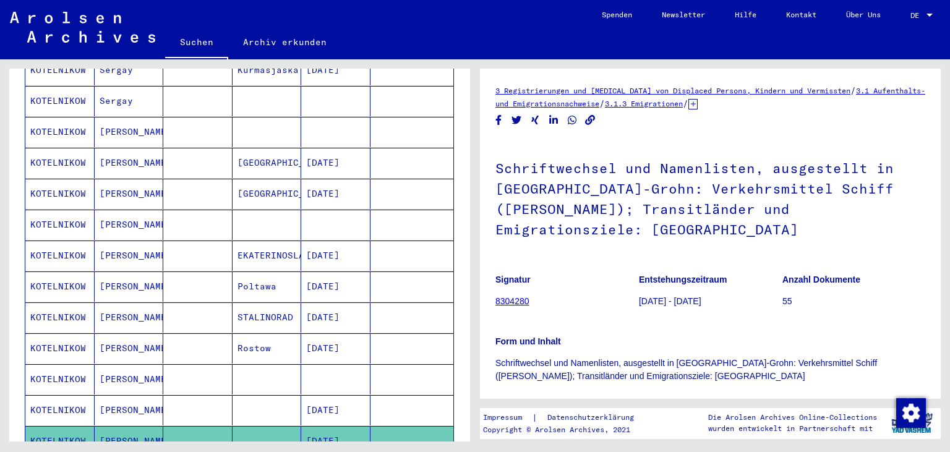
scroll to position [510, 0]
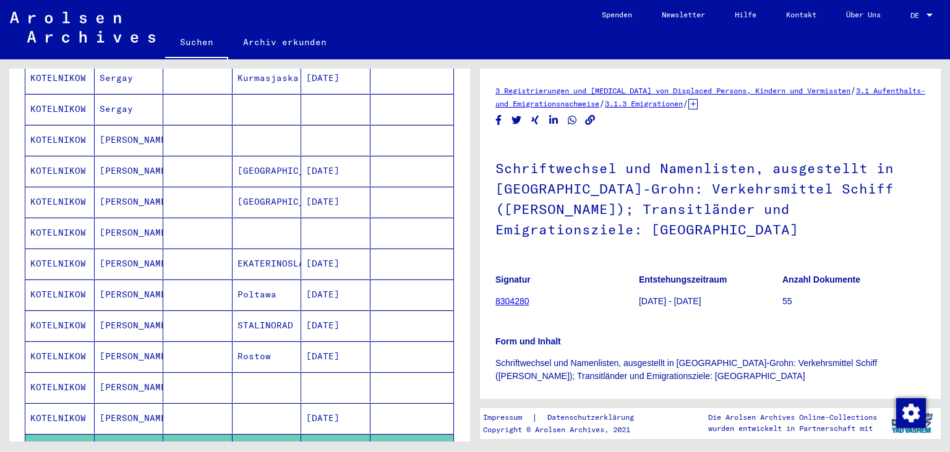
click at [296, 249] on mat-cell "EKATERINOSLAW" at bounding box center [267, 264] width 69 height 30
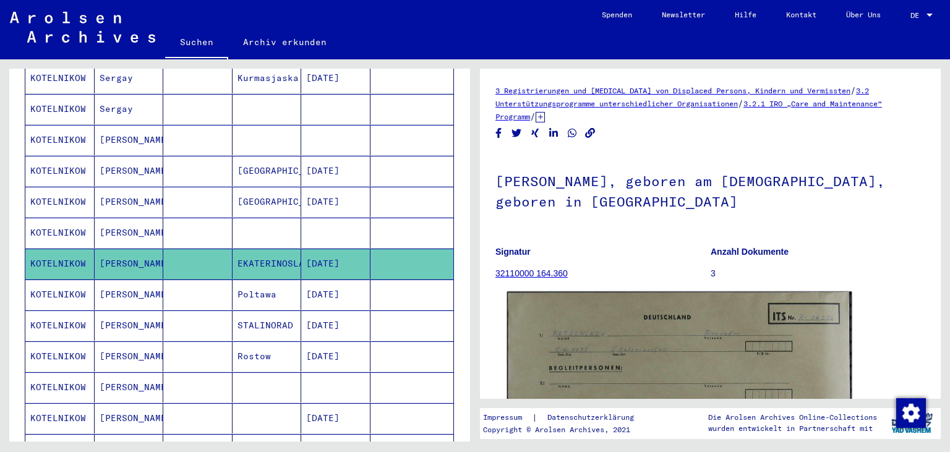
click at [672, 350] on img at bounding box center [679, 411] width 345 height 239
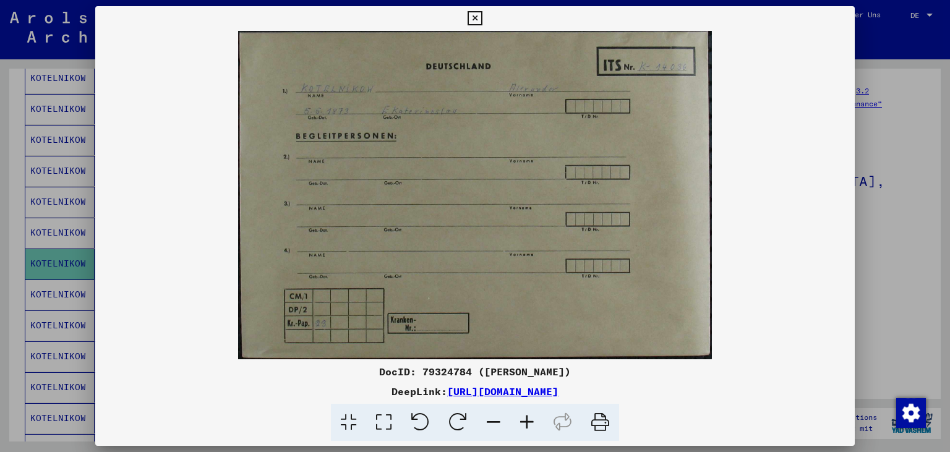
click at [891, 299] on div at bounding box center [475, 226] width 950 height 452
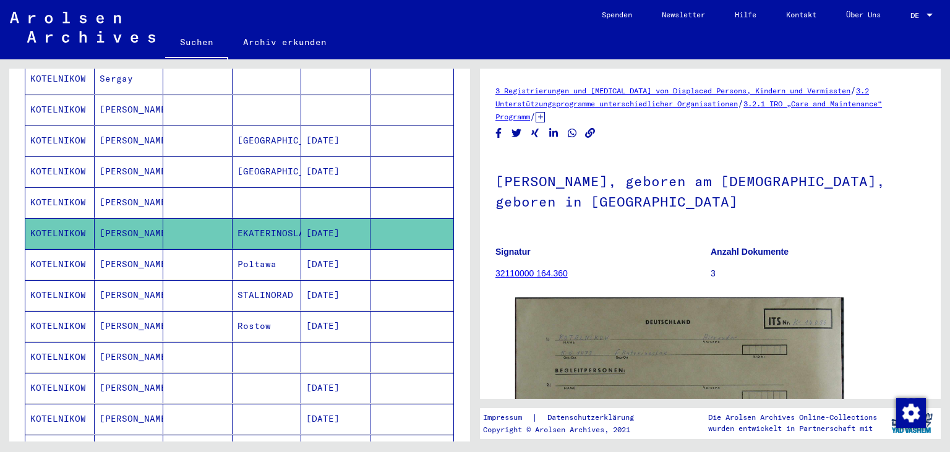
scroll to position [597, 0]
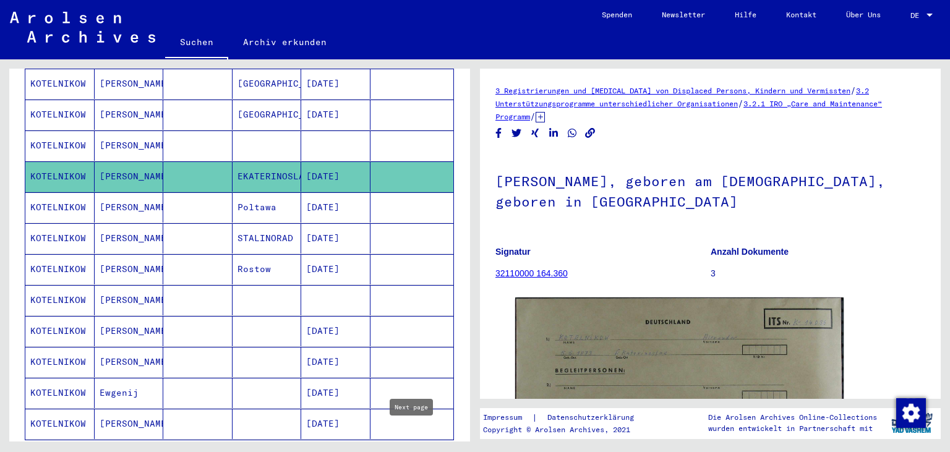
click at [409, 450] on icon "Next page" at bounding box center [411, 458] width 17 height 17
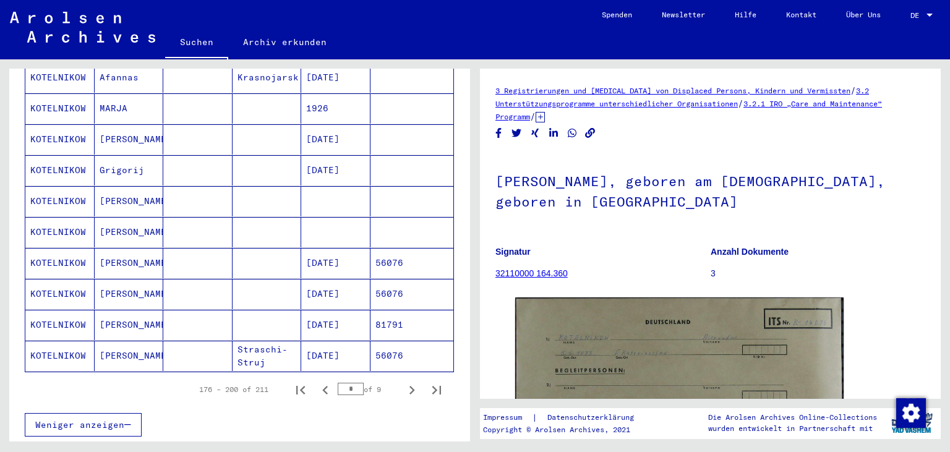
scroll to position [726, 0]
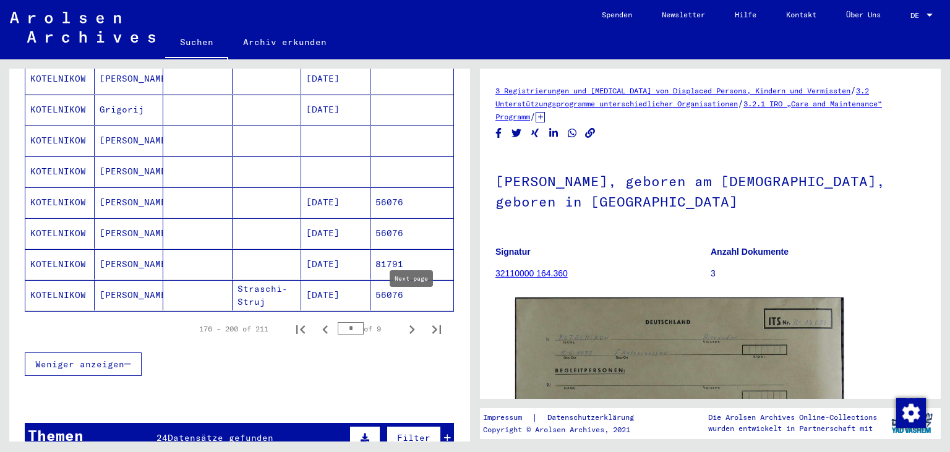
click at [414, 321] on icon "Next page" at bounding box center [411, 329] width 17 height 17
type input "*"
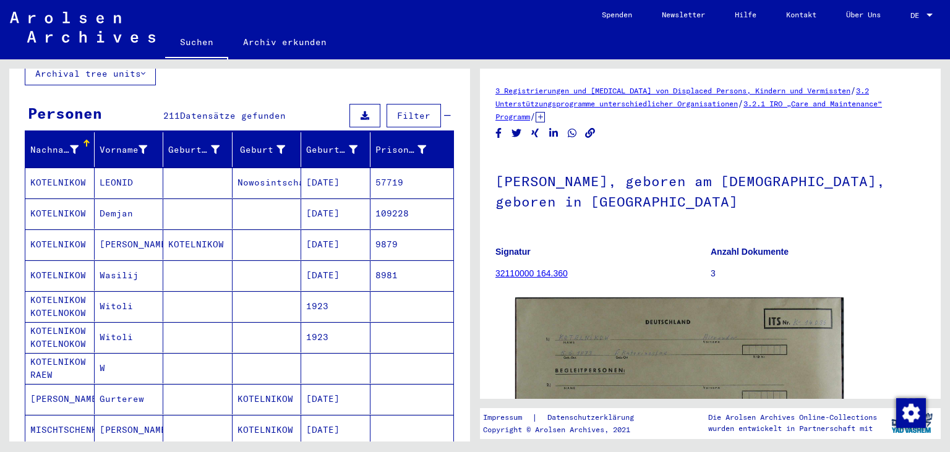
scroll to position [0, 0]
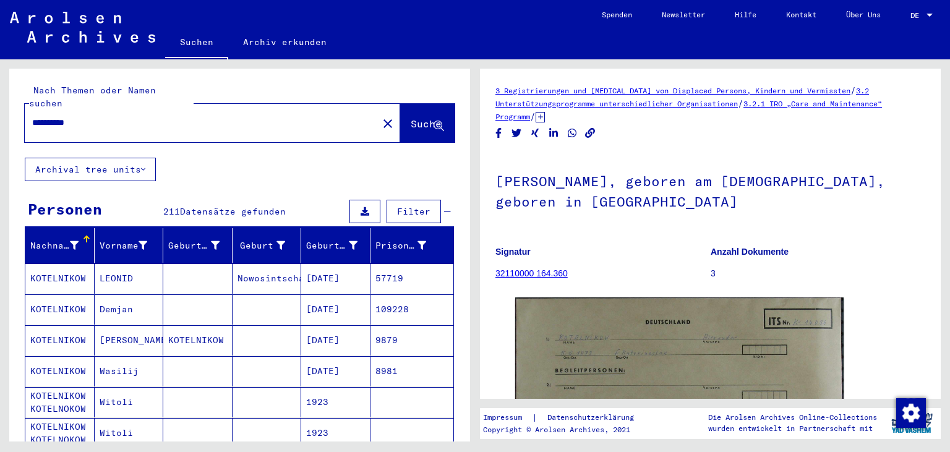
click at [123, 88] on mat-label "Nach Themen oder Namen suchen" at bounding box center [92, 97] width 127 height 24
click at [118, 118] on div "**********" at bounding box center [198, 123] width 346 height 28
click at [114, 116] on input "**********" at bounding box center [201, 122] width 338 height 13
type input "**********"
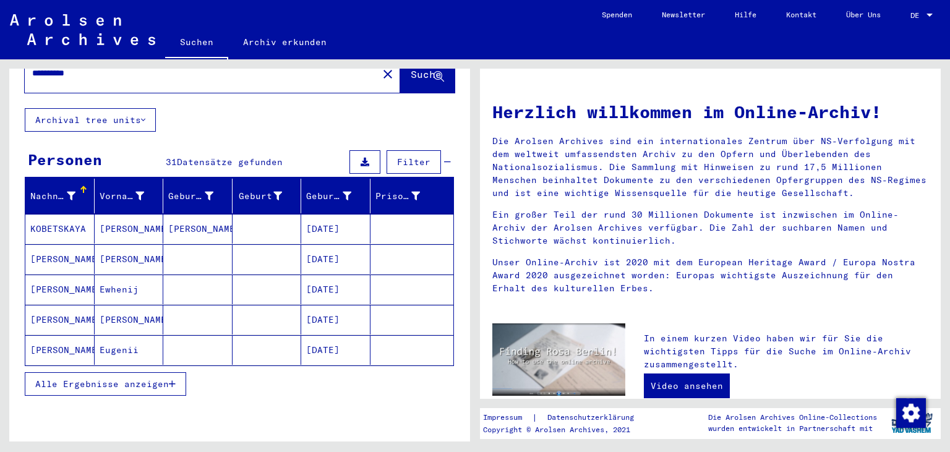
scroll to position [69, 0]
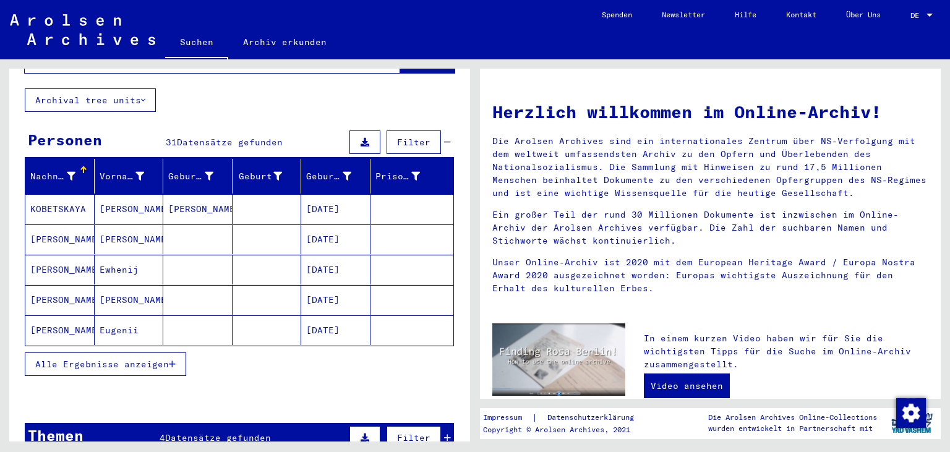
click at [168, 353] on button "Alle Ergebnisse anzeigen" at bounding box center [105, 365] width 161 height 24
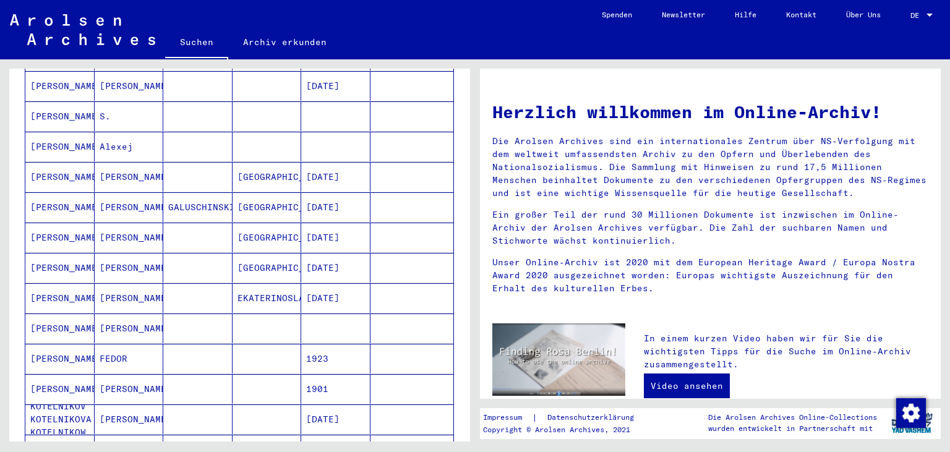
scroll to position [562, 0]
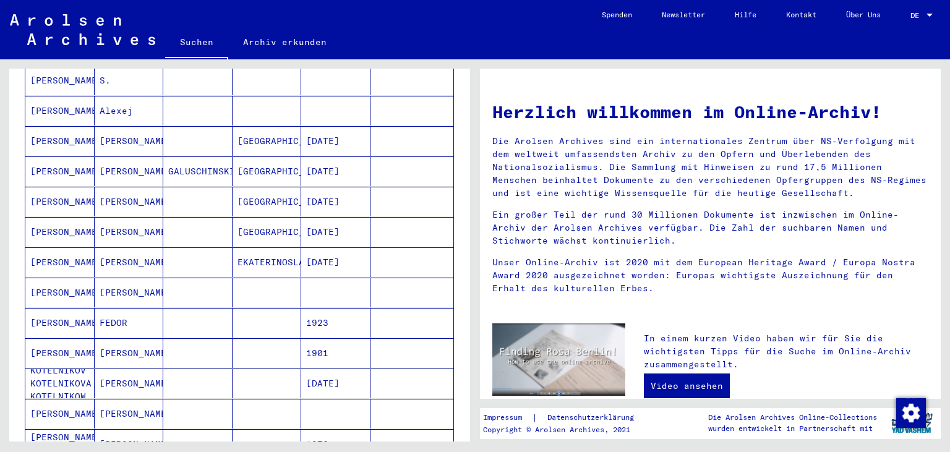
click at [319, 278] on mat-cell at bounding box center [335, 293] width 69 height 30
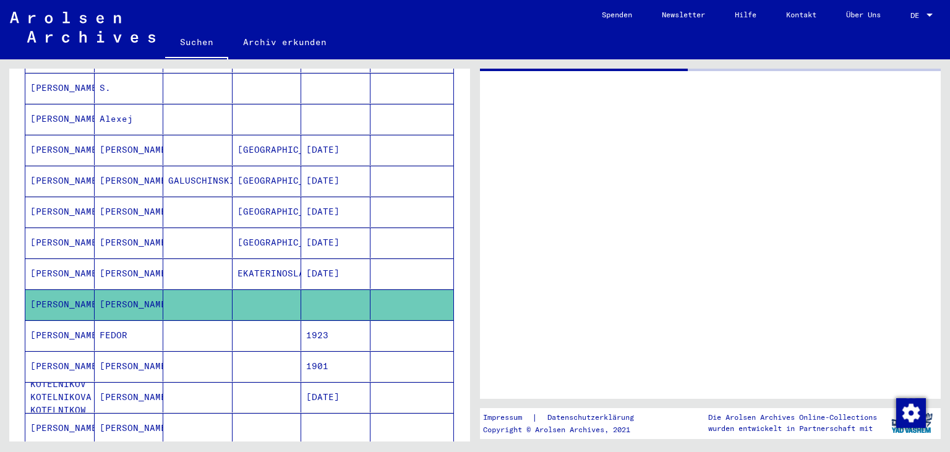
scroll to position [568, 0]
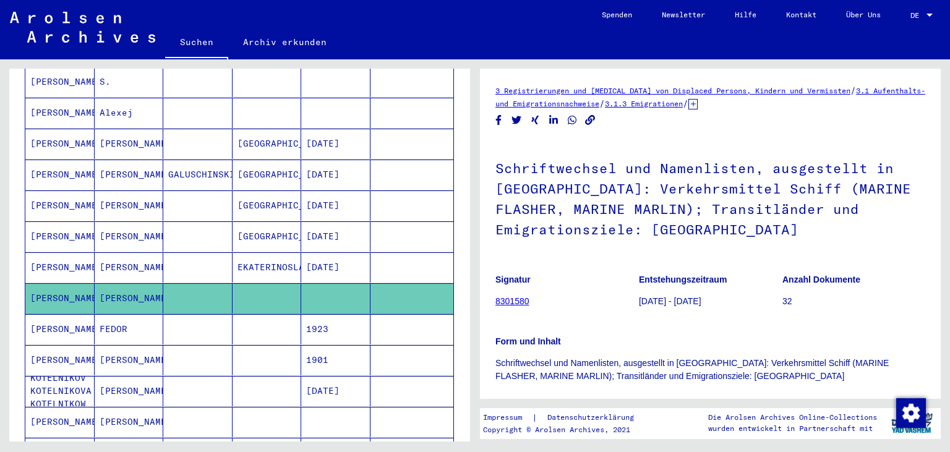
click at [950, 155] on div "3 Registrierungen und [MEDICAL_DATA] von Displaced Persons, Kindern und Vermiss…" at bounding box center [713, 250] width 475 height 382
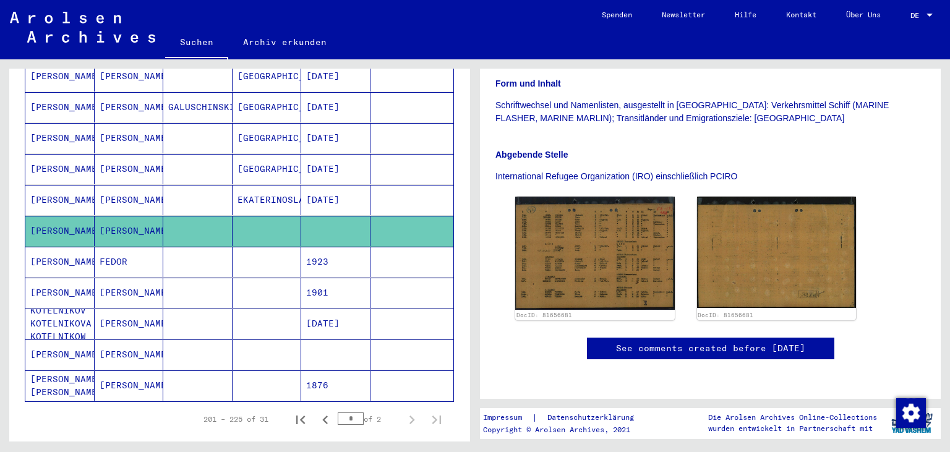
scroll to position [668, 0]
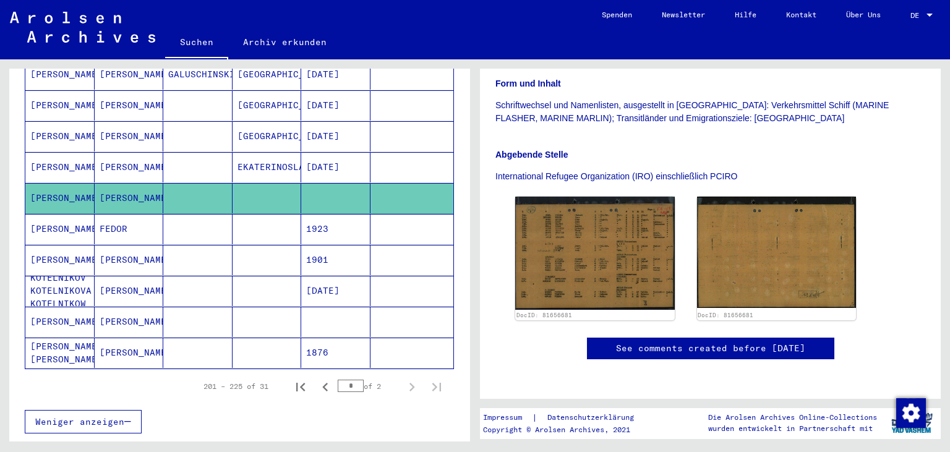
click at [289, 338] on mat-cell at bounding box center [267, 353] width 69 height 30
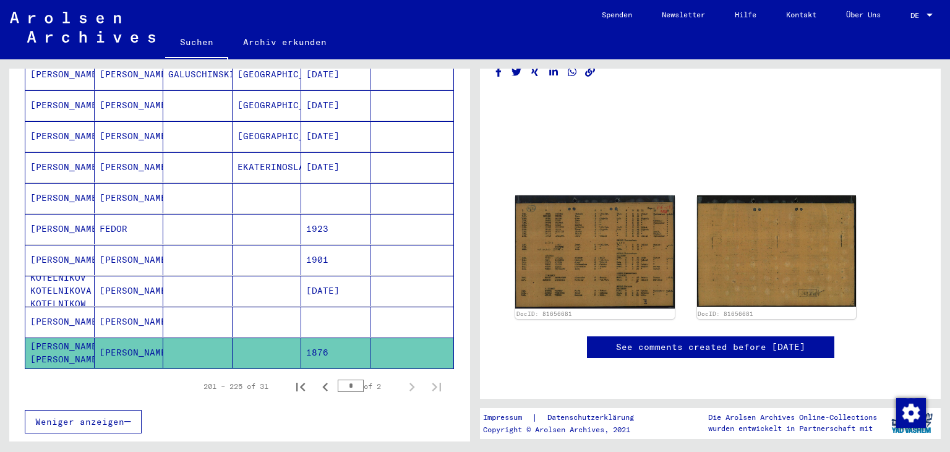
scroll to position [150, 0]
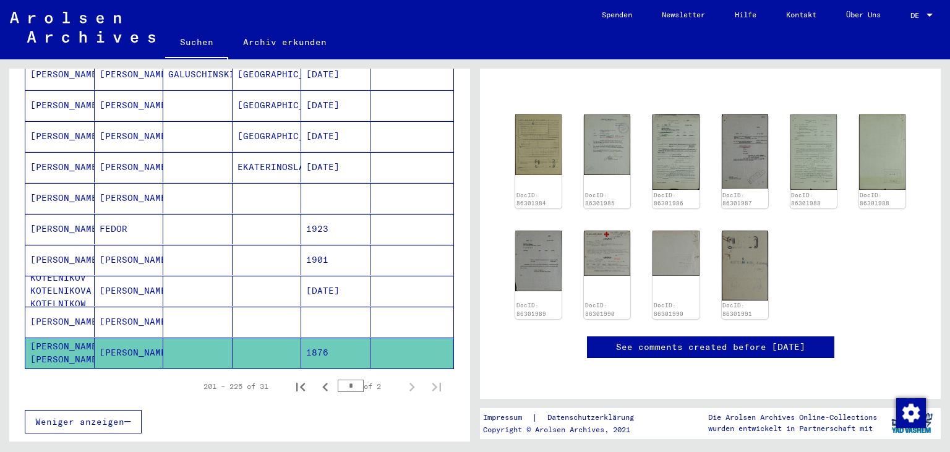
click at [360, 380] on input "*" at bounding box center [351, 386] width 26 height 12
type input "*"
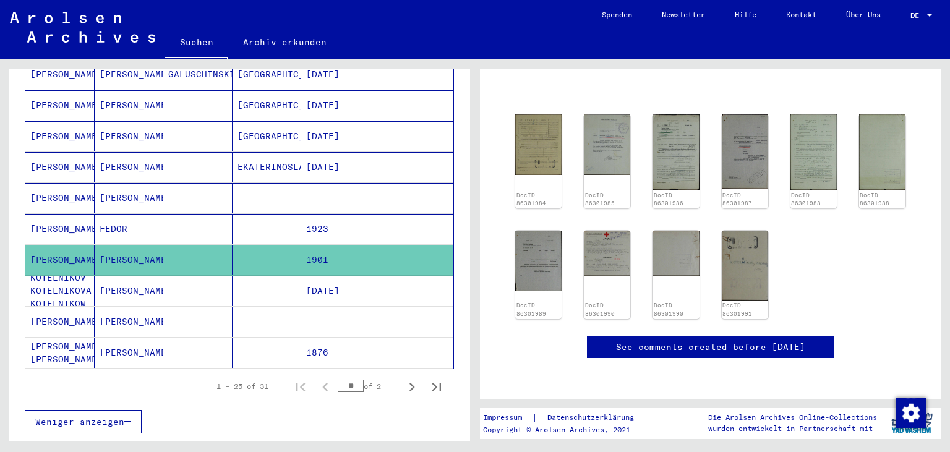
type input "*"
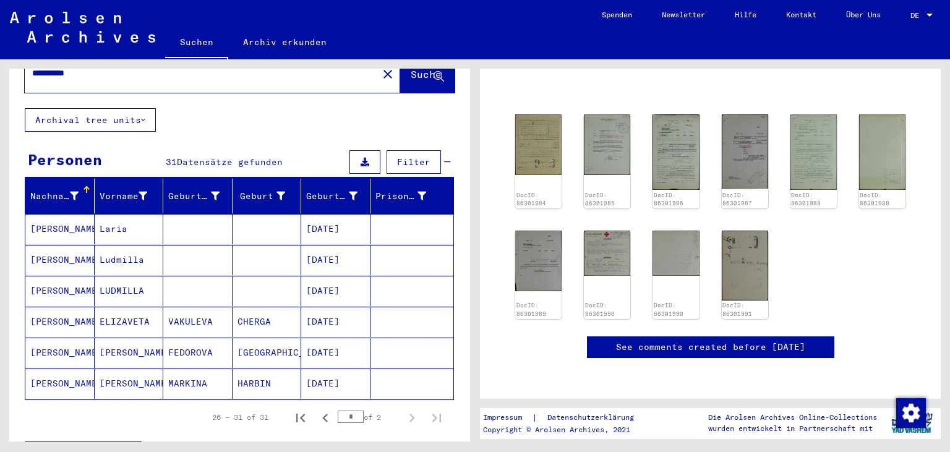
scroll to position [0, 0]
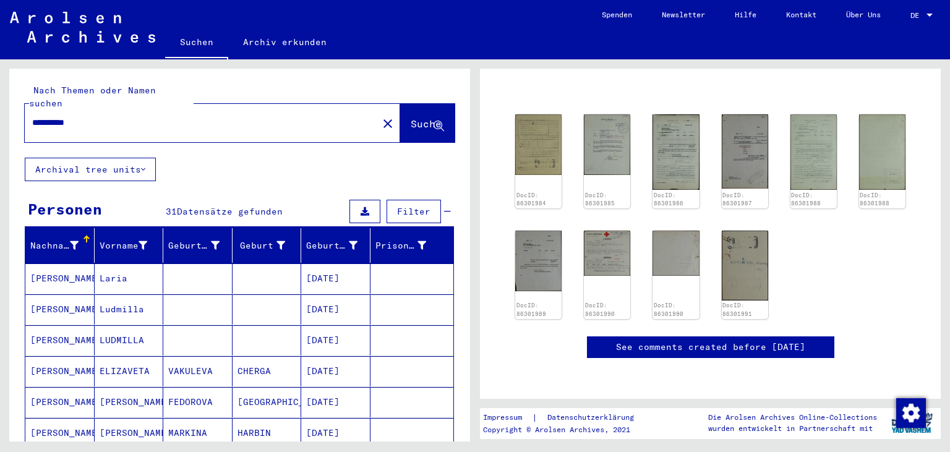
click at [140, 116] on input "**********" at bounding box center [201, 122] width 338 height 13
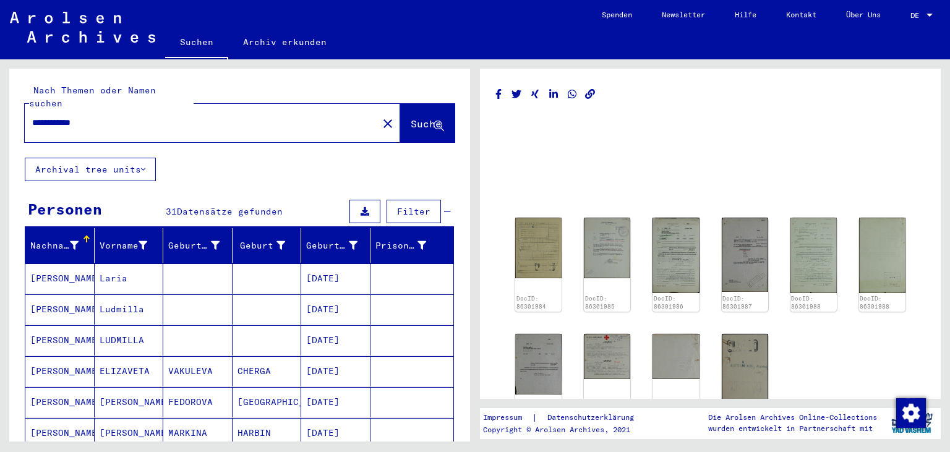
type input "**********"
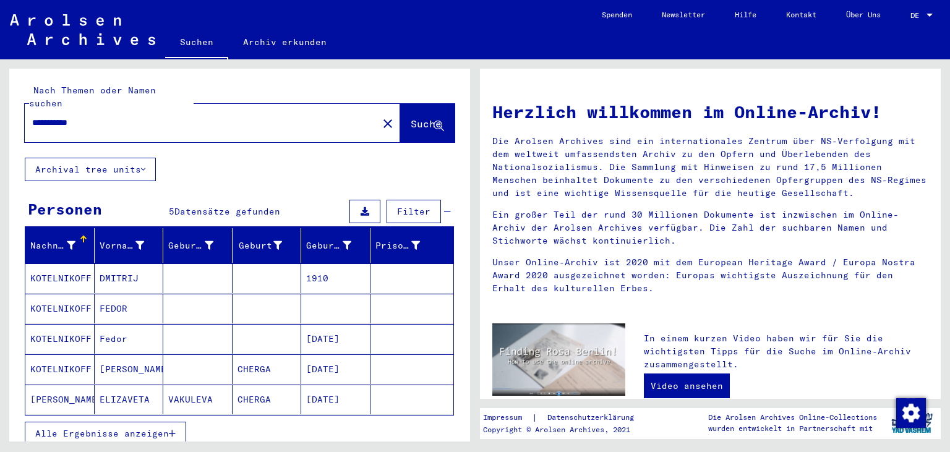
click at [119, 428] on span "Alle Ergebnisse anzeigen" at bounding box center [102, 433] width 134 height 11
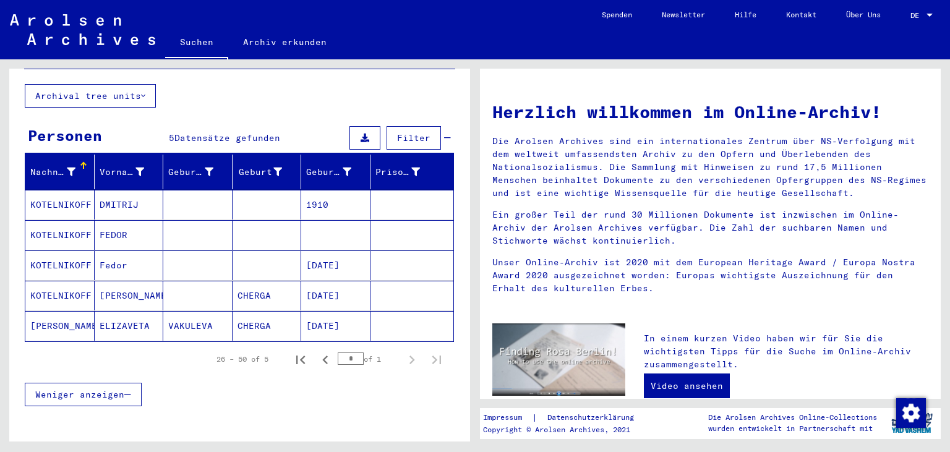
scroll to position [76, 0]
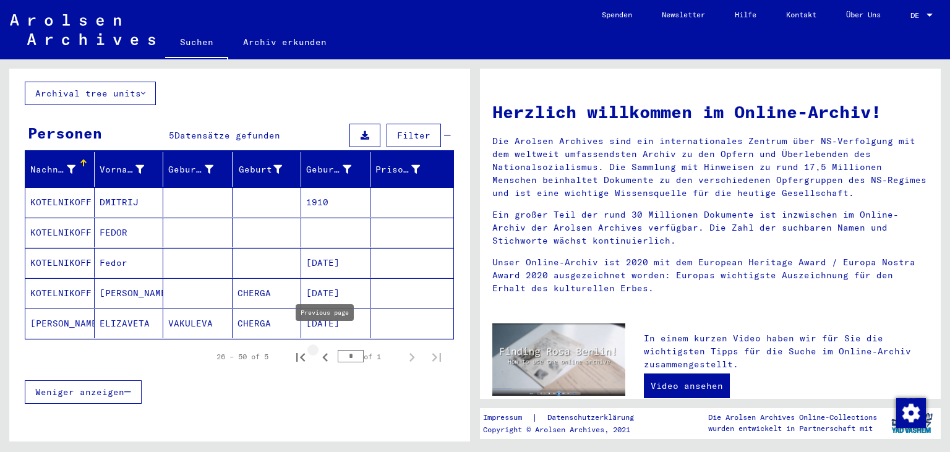
click at [324, 349] on icon "Previous page" at bounding box center [325, 357] width 17 height 17
type input "*"
click at [349, 350] on input "*" at bounding box center [351, 356] width 26 height 12
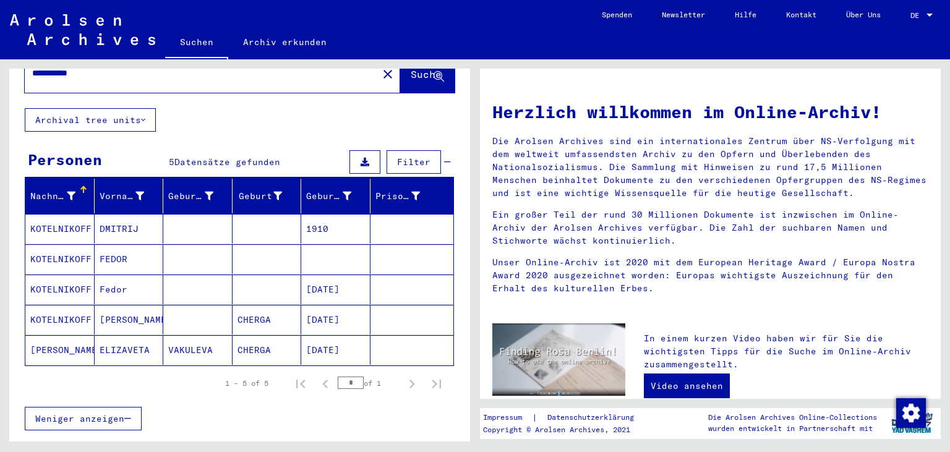
scroll to position [0, 0]
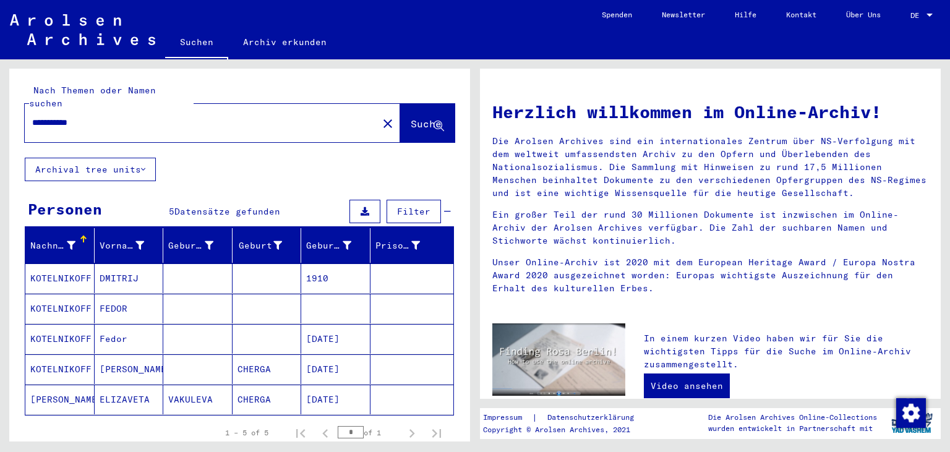
click at [184, 116] on input "**********" at bounding box center [197, 122] width 331 height 13
type input "*"
type input "**********"
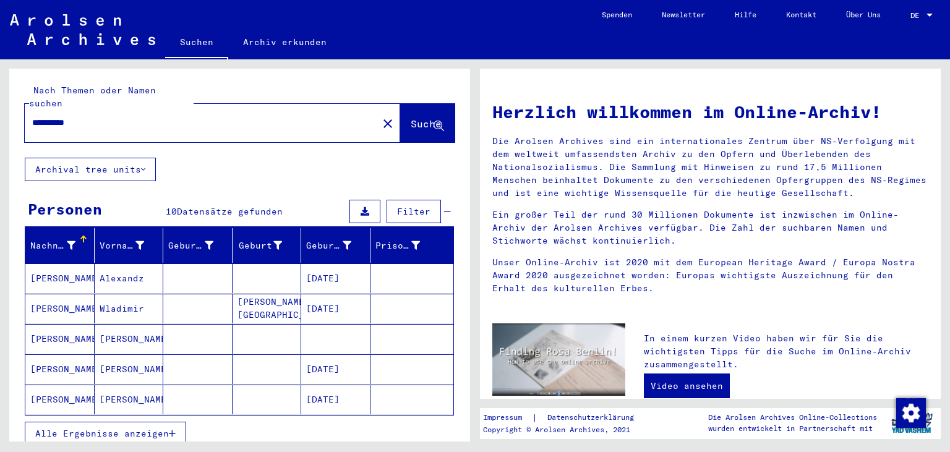
click at [171, 270] on mat-cell at bounding box center [197, 279] width 69 height 30
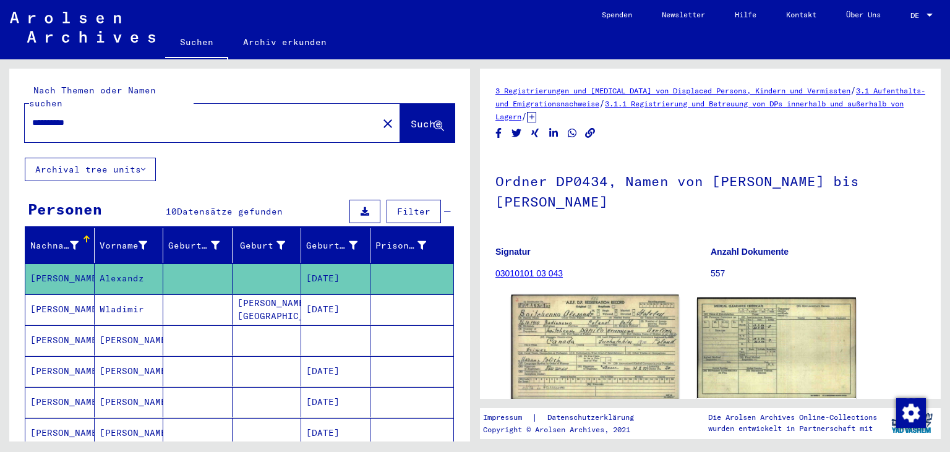
click at [617, 351] on img at bounding box center [595, 347] width 167 height 105
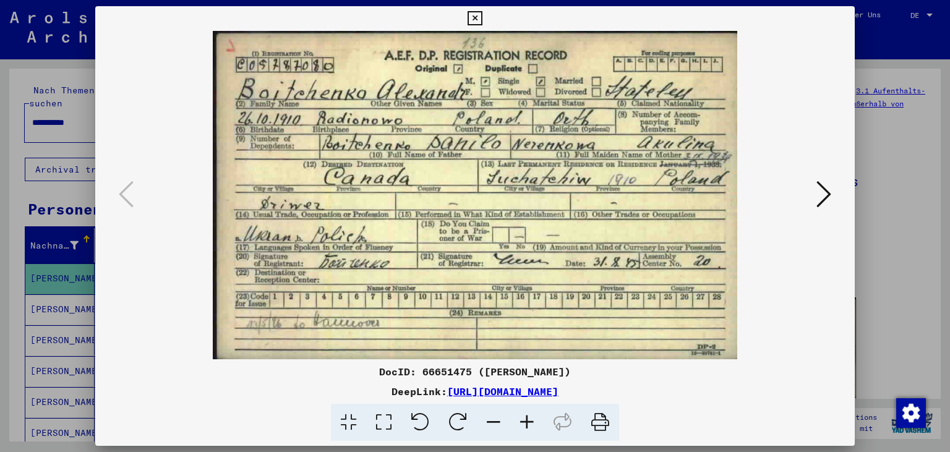
click at [857, 234] on div at bounding box center [475, 226] width 950 height 452
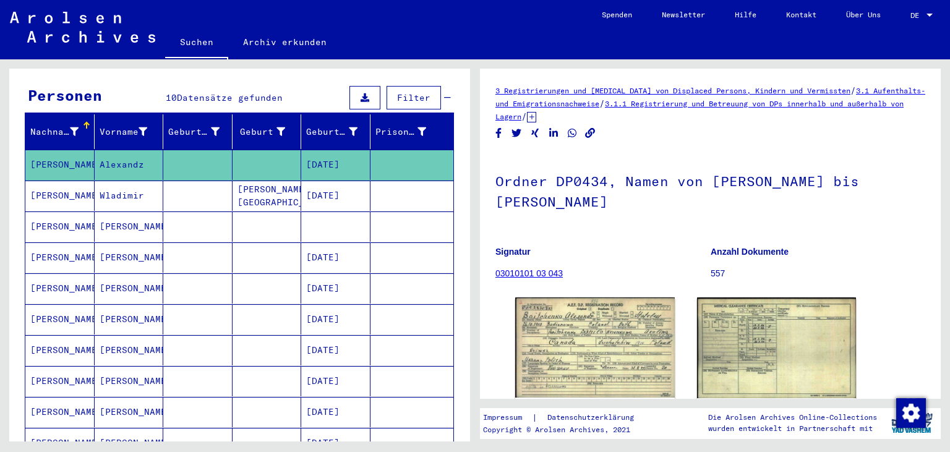
scroll to position [200, 0]
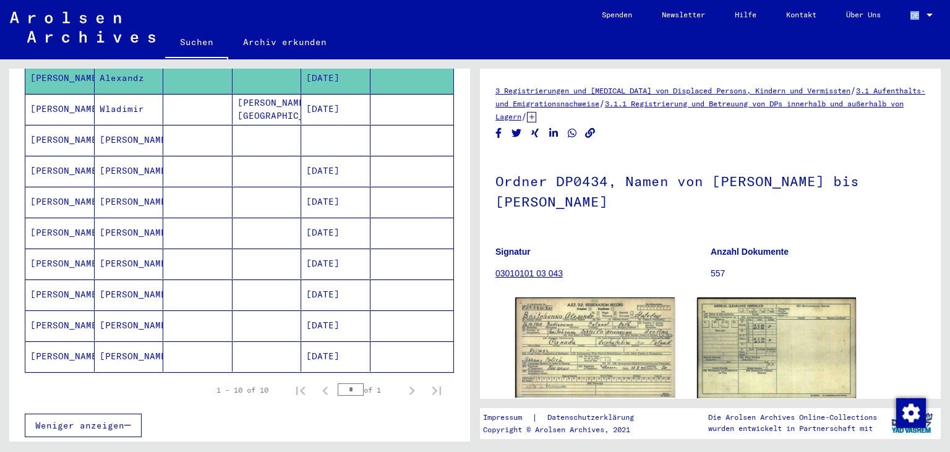
drag, startPoint x: 950, startPoint y: 128, endPoint x: 950, endPoint y: 58, distance: 69.9
click at [950, 59] on mat-grid-tile "3 Registrierungen und [MEDICAL_DATA] von Displaced Persons, Kindern und Vermiss…" at bounding box center [713, 250] width 475 height 382
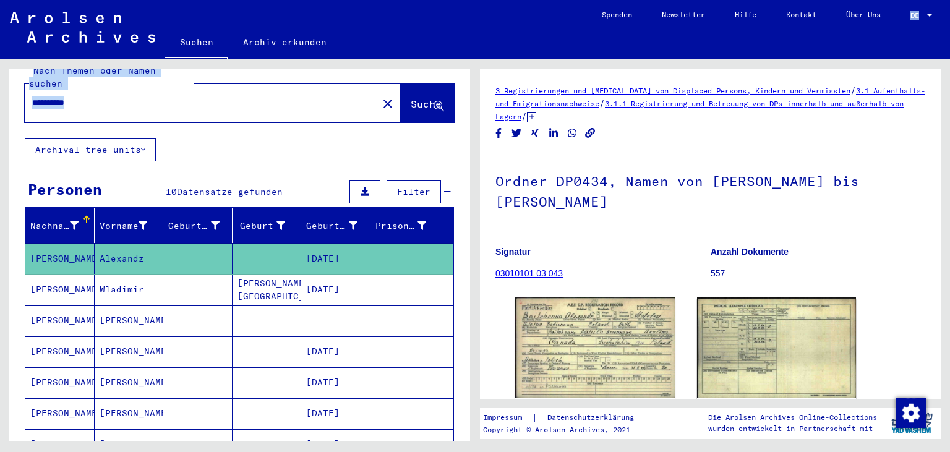
scroll to position [0, 0]
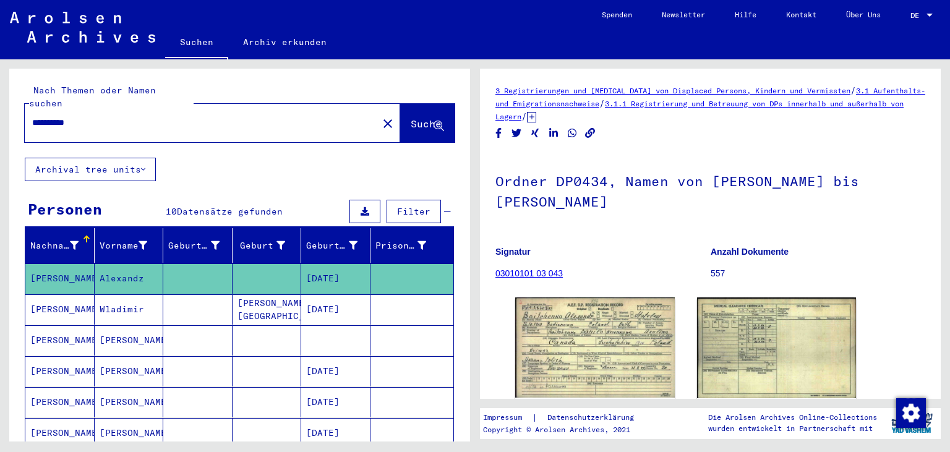
click at [241, 147] on div "**********" at bounding box center [239, 398] width 461 height 658
